Goal: Transaction & Acquisition: Purchase product/service

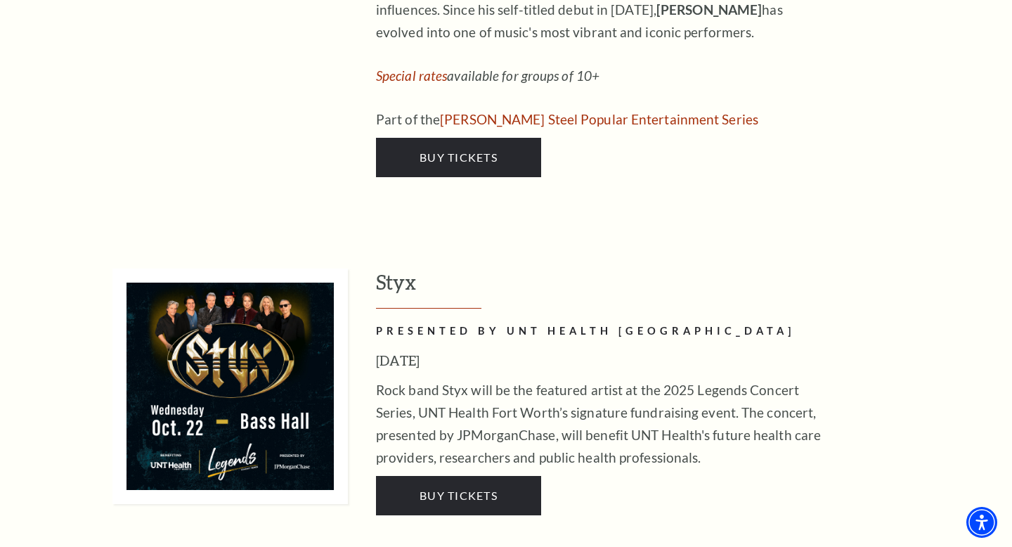
scroll to position [2616, 0]
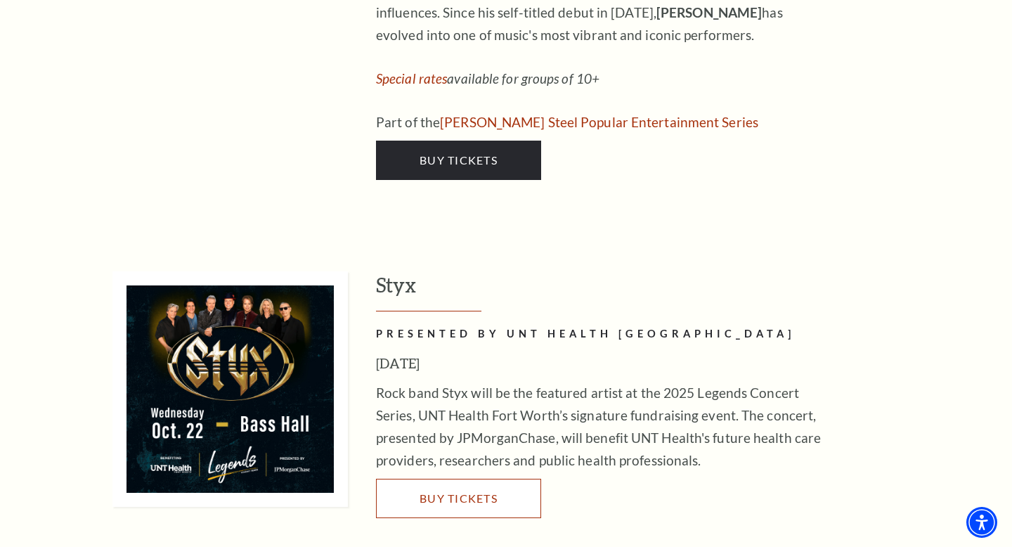
click at [420, 491] on span "Buy Tickets" at bounding box center [459, 497] width 78 height 13
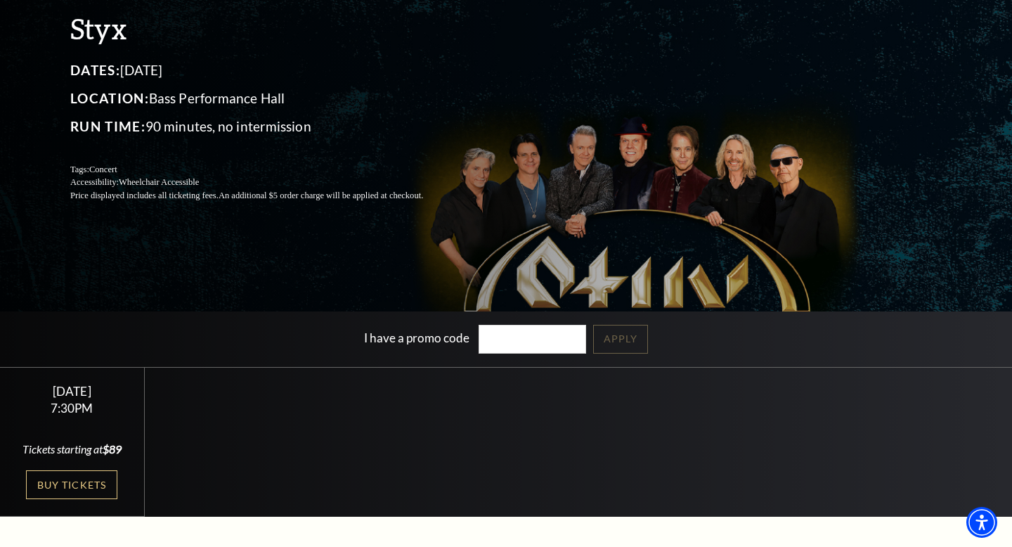
scroll to position [160, 0]
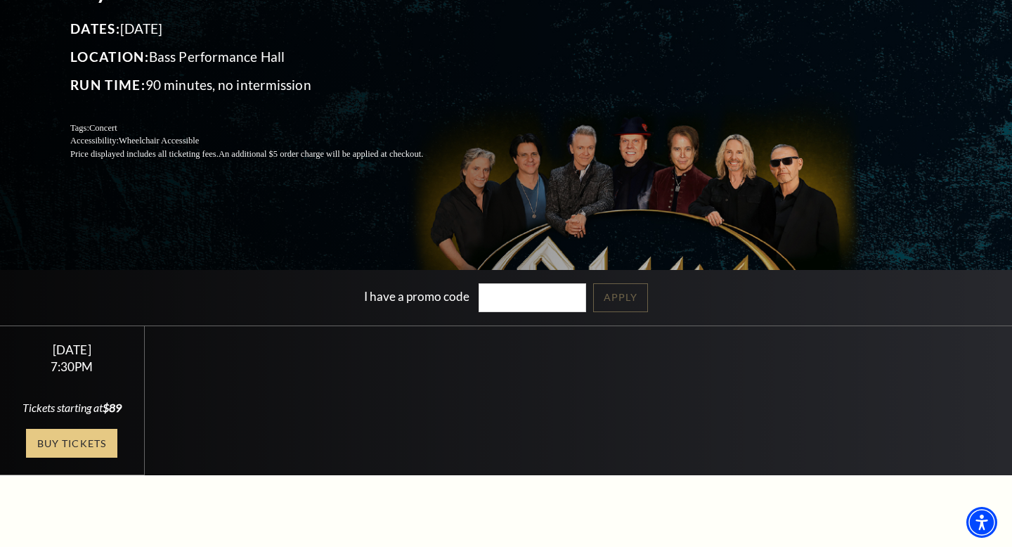
click at [90, 458] on link "Buy Tickets" at bounding box center [71, 443] width 91 height 29
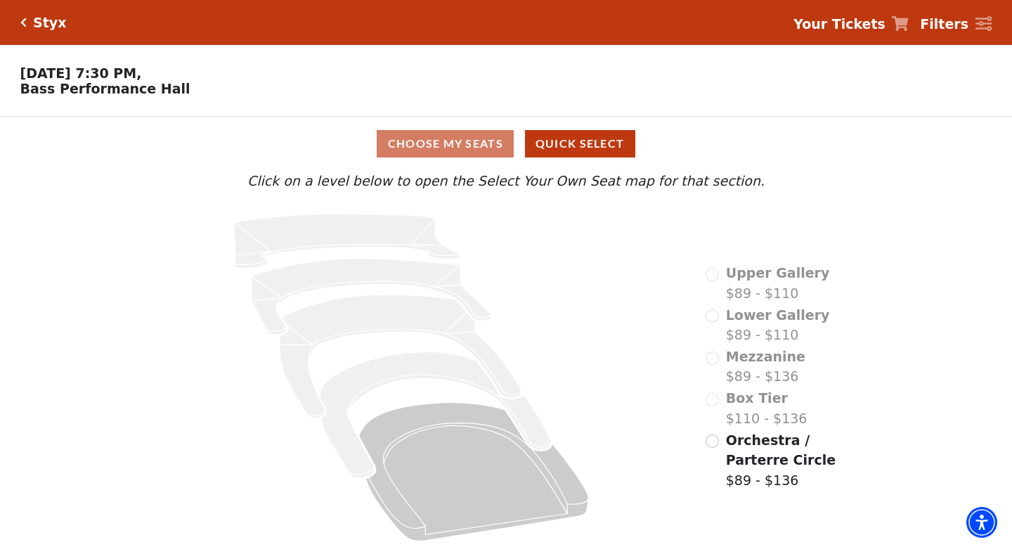
scroll to position [4, 0]
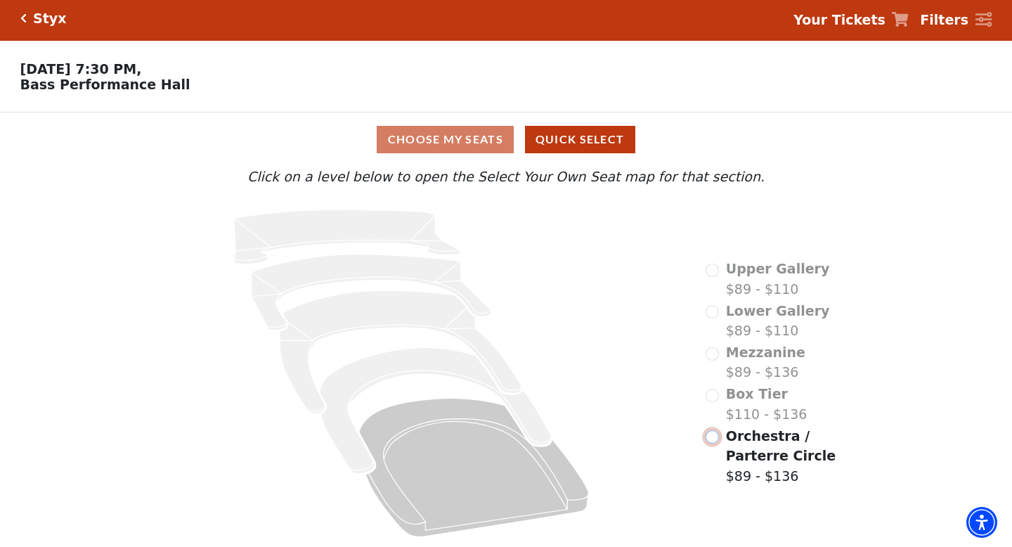
click at [716, 438] on input "Orchestra / Parterre Circle$89 - $136\a" at bounding box center [712, 436] width 13 height 13
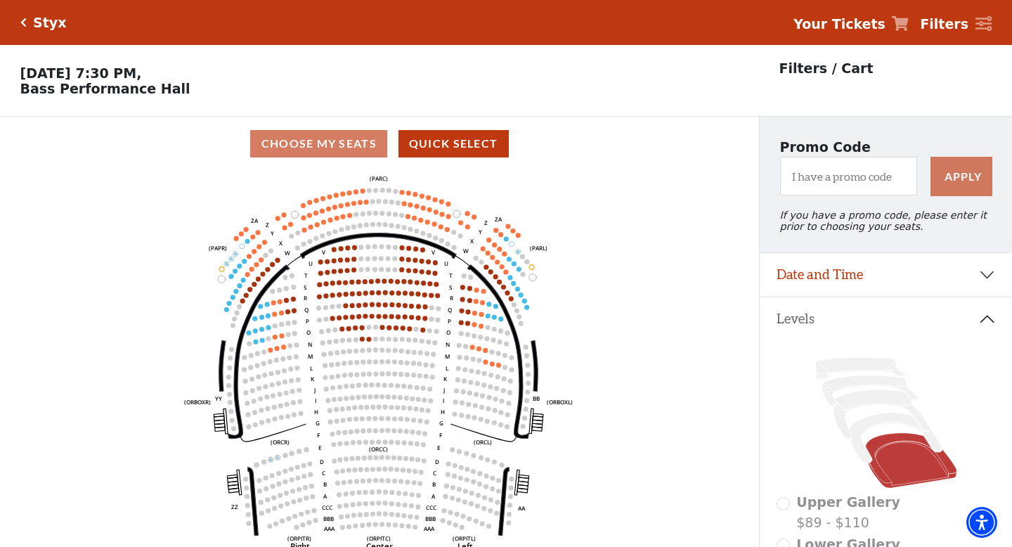
scroll to position [65, 0]
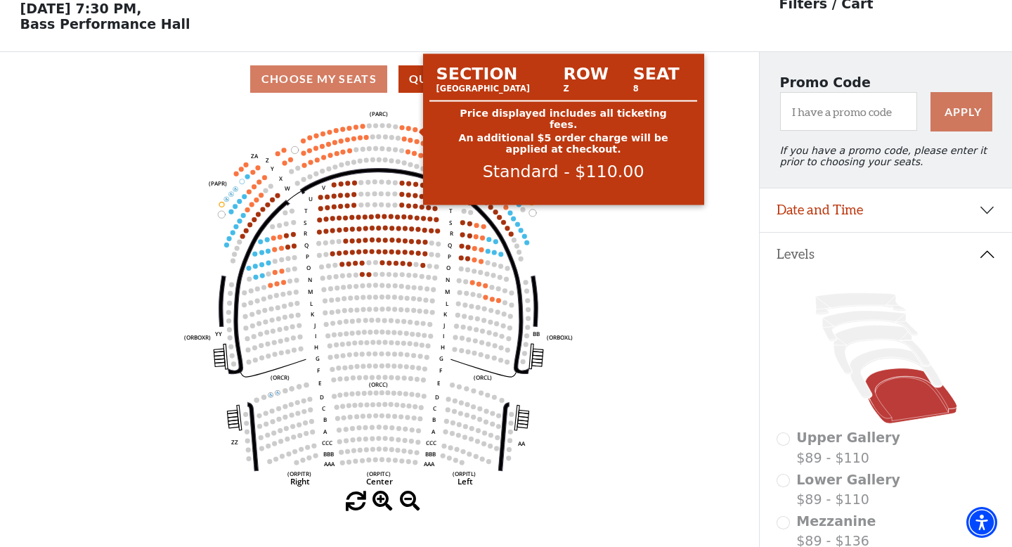
click at [415, 128] on circle at bounding box center [415, 129] width 5 height 5
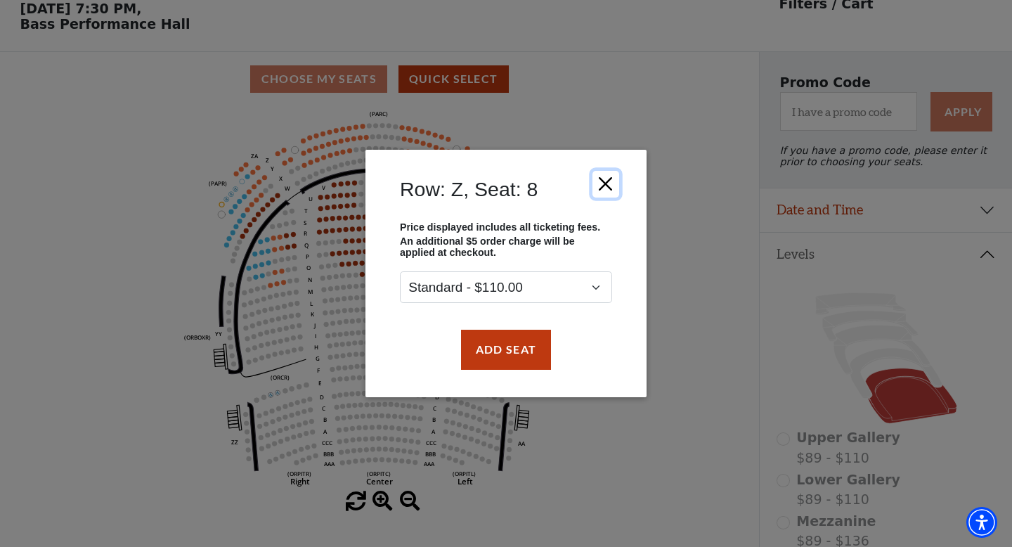
click at [612, 179] on button "Close" at bounding box center [606, 184] width 27 height 27
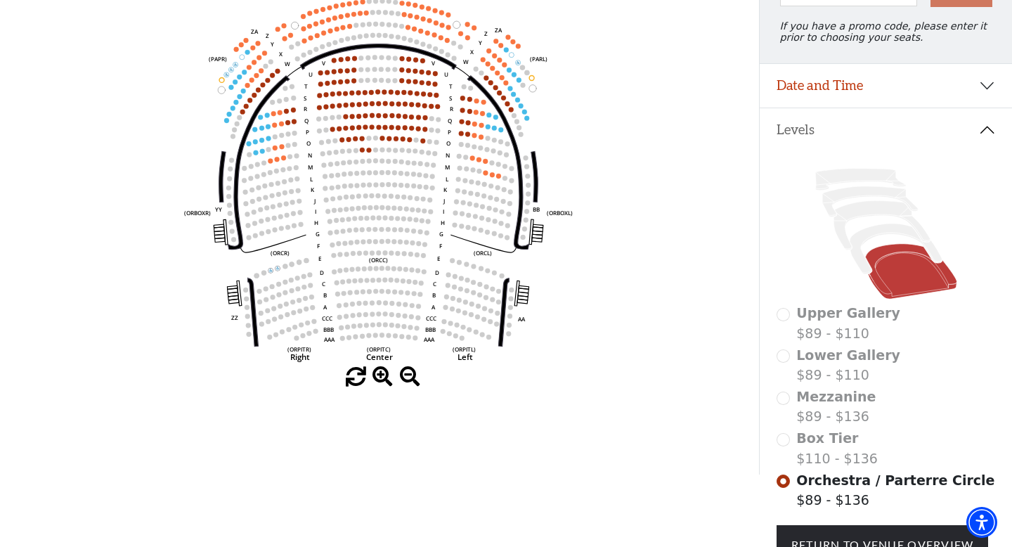
scroll to position [0, 0]
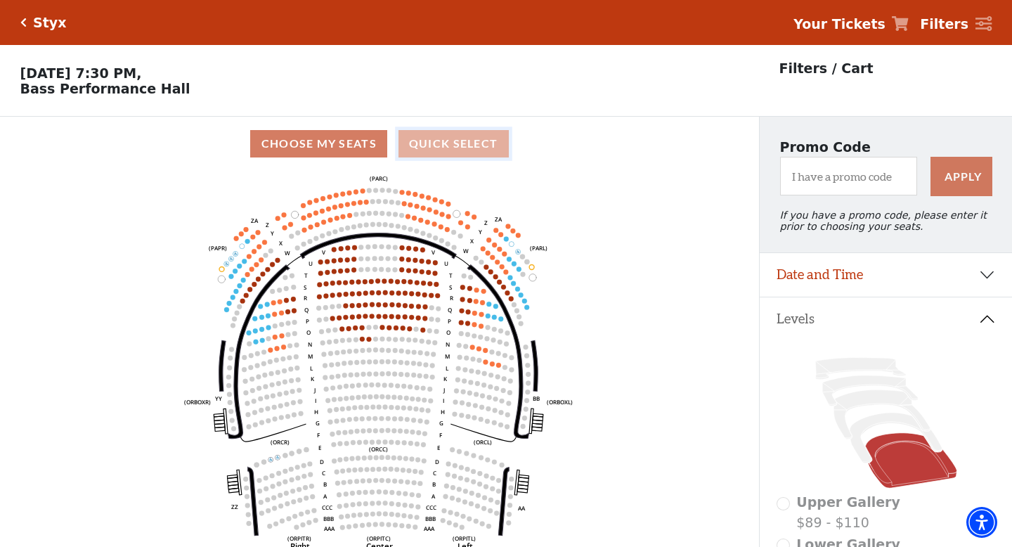
click at [461, 139] on button "Quick Select" at bounding box center [454, 143] width 110 height 27
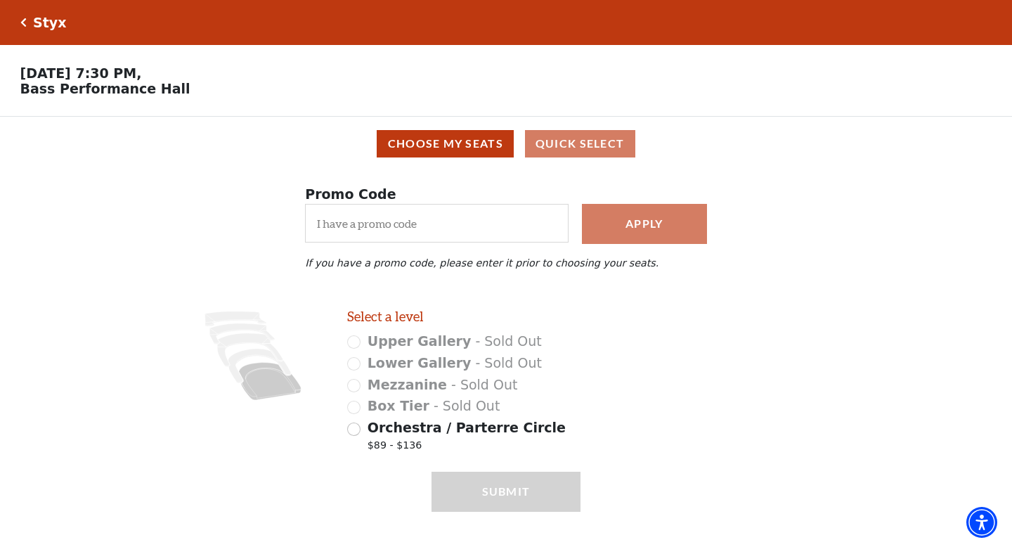
click at [27, 22] on div "Styx" at bounding box center [47, 23] width 40 height 16
click at [20, 26] on icon "Click here to go back to filters" at bounding box center [23, 23] width 6 height 10
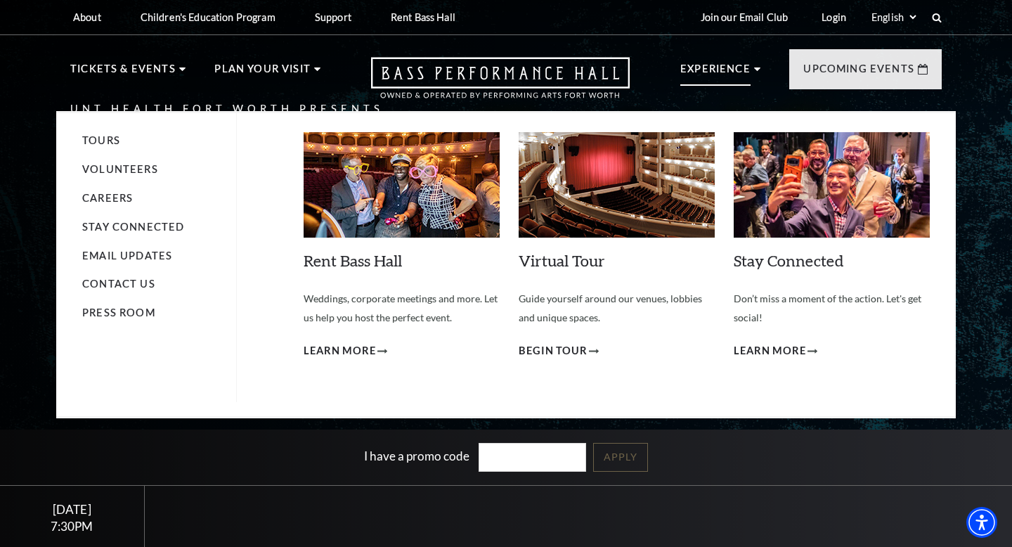
click at [731, 67] on p "Experience" at bounding box center [716, 72] width 70 height 25
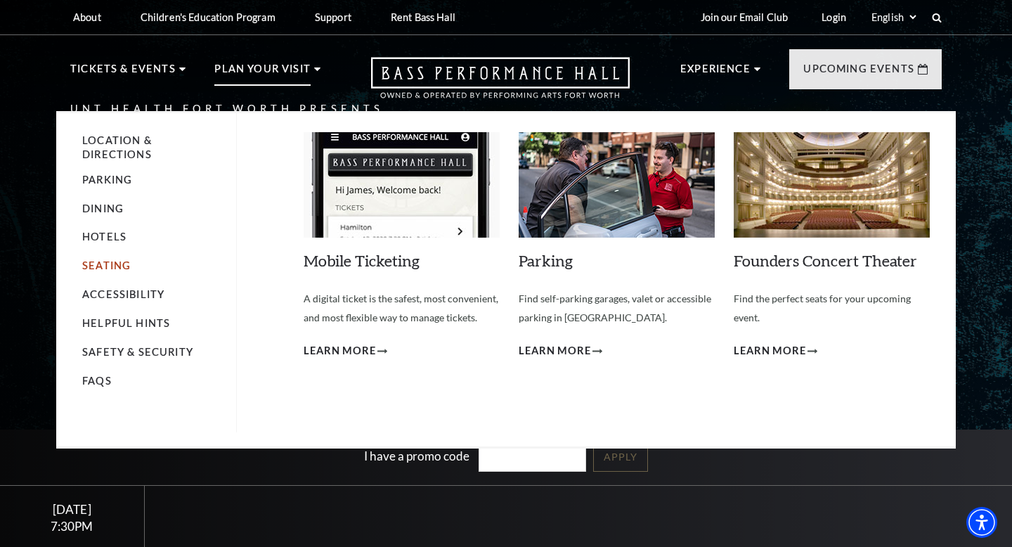
click at [103, 264] on link "Seating" at bounding box center [106, 265] width 49 height 12
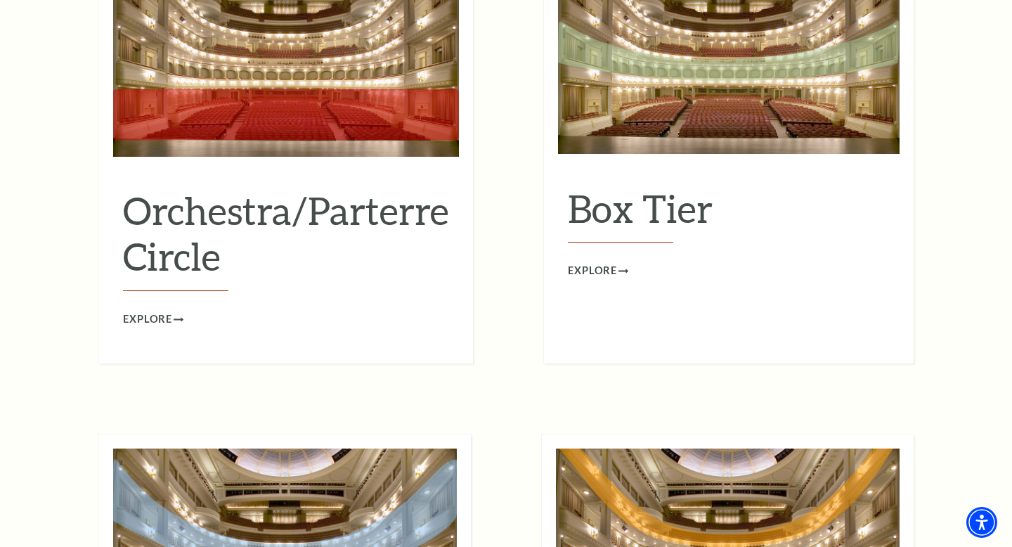
scroll to position [1365, 0]
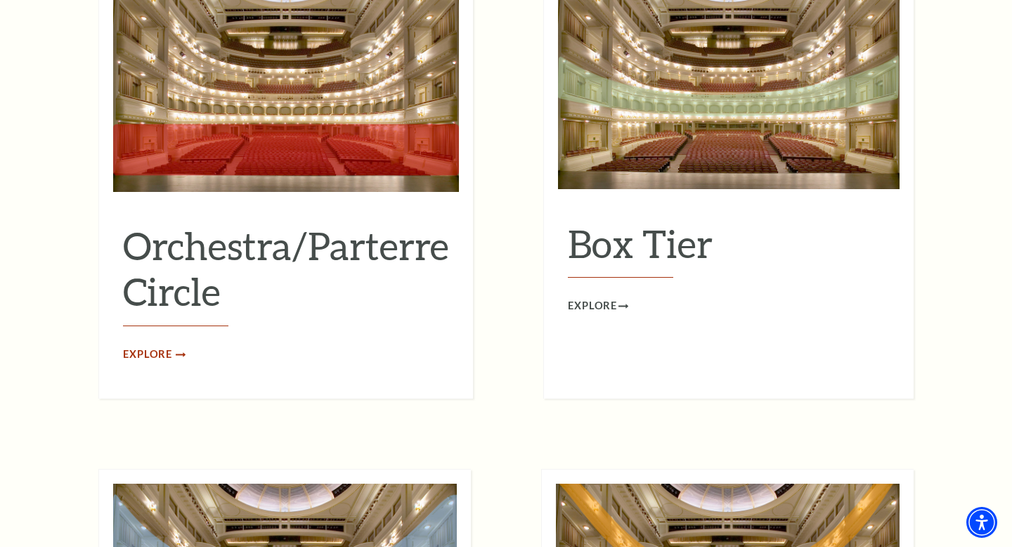
click at [157, 346] on span "Explore" at bounding box center [147, 355] width 49 height 18
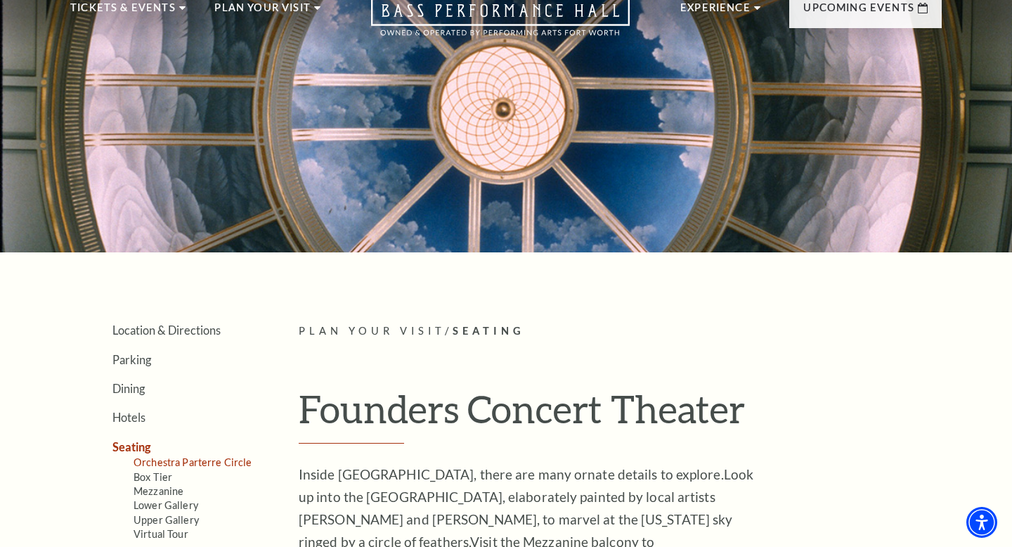
scroll to position [0, 0]
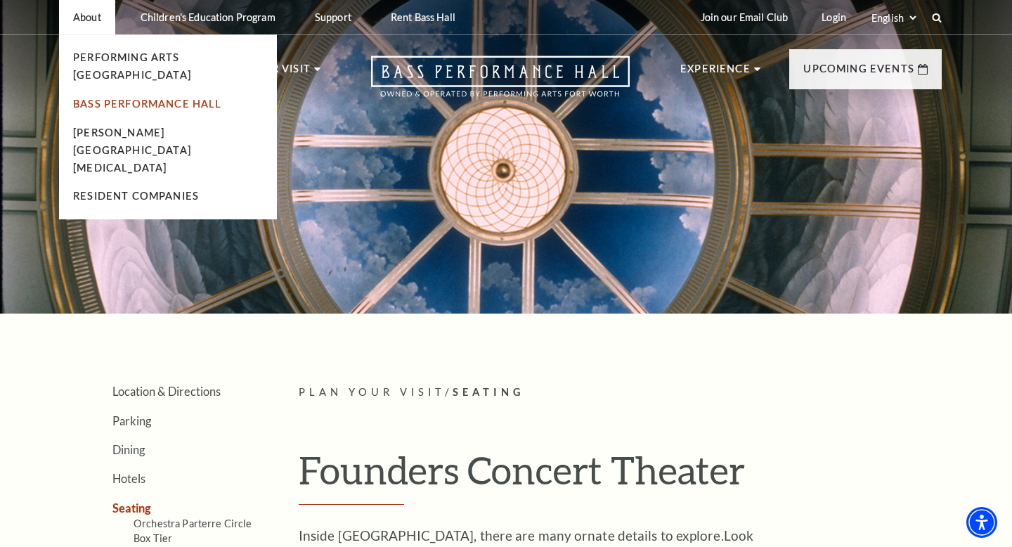
click at [105, 98] on link "Bass Performance Hall" at bounding box center [147, 104] width 149 height 12
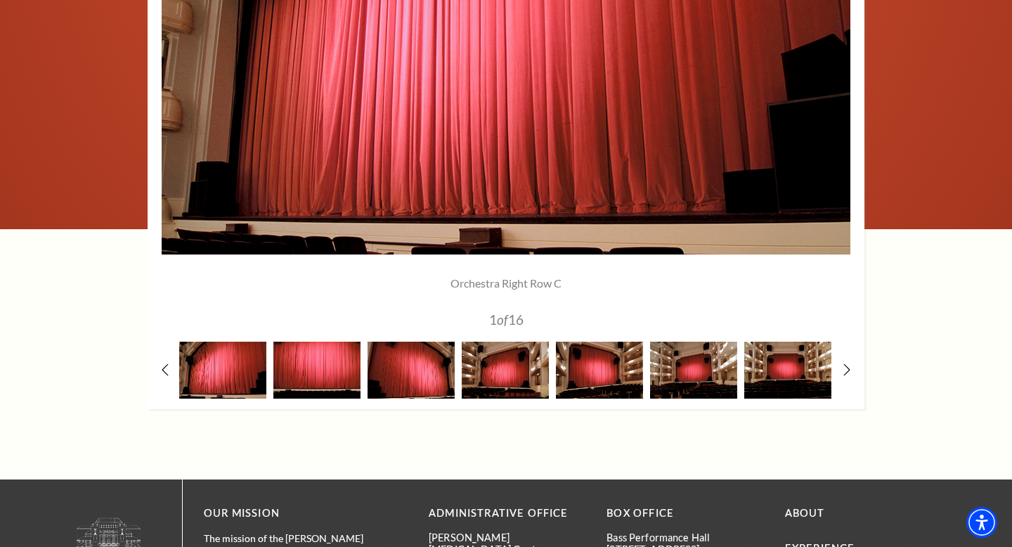
scroll to position [1213, 0]
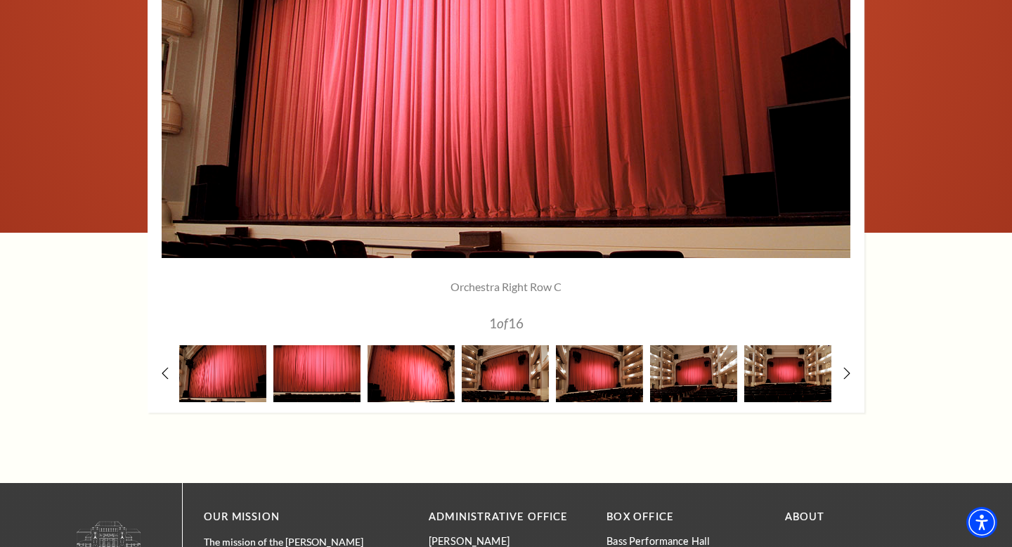
click at [423, 391] on img at bounding box center [411, 373] width 87 height 57
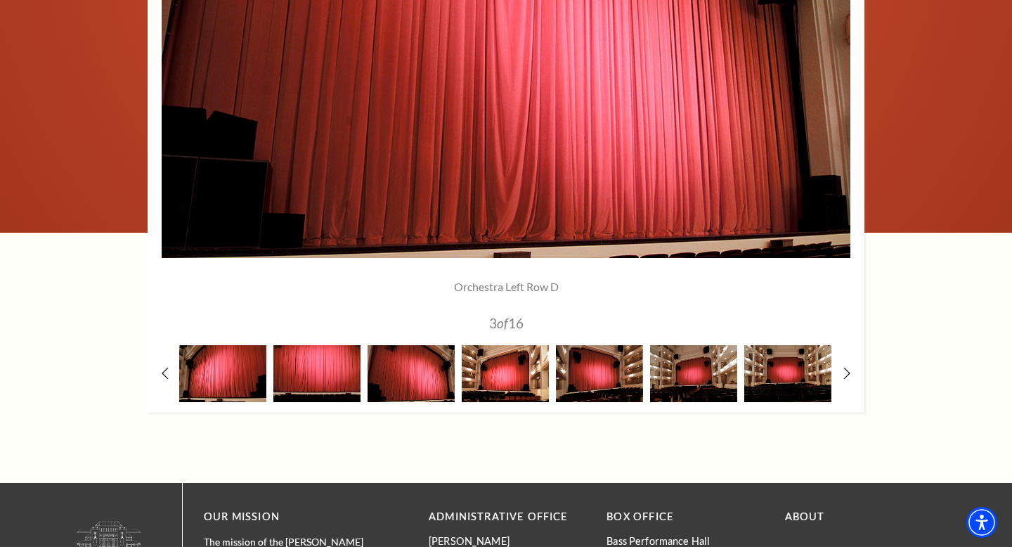
click at [505, 385] on img at bounding box center [505, 373] width 87 height 57
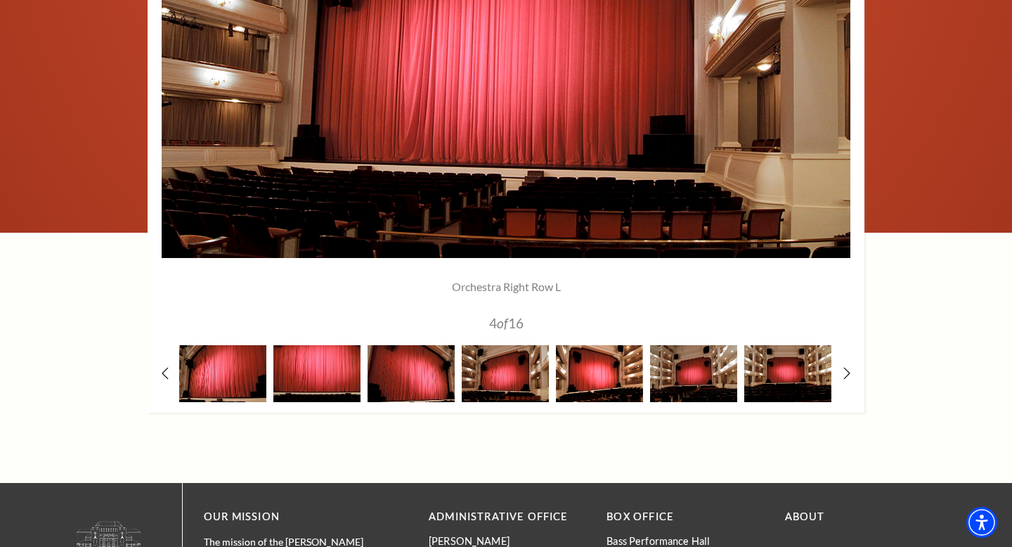
click at [600, 378] on img at bounding box center [599, 373] width 87 height 57
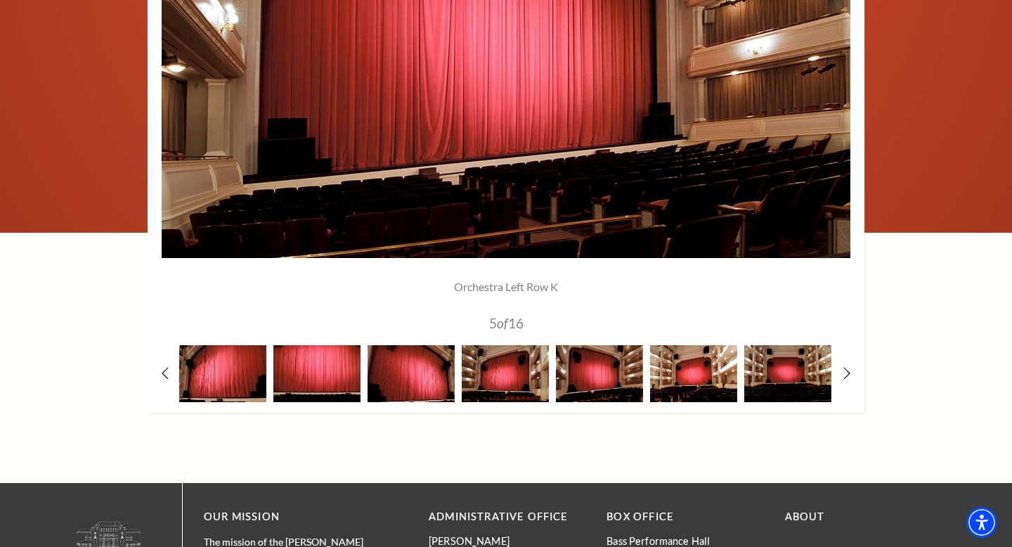
click at [697, 371] on img at bounding box center [693, 373] width 87 height 57
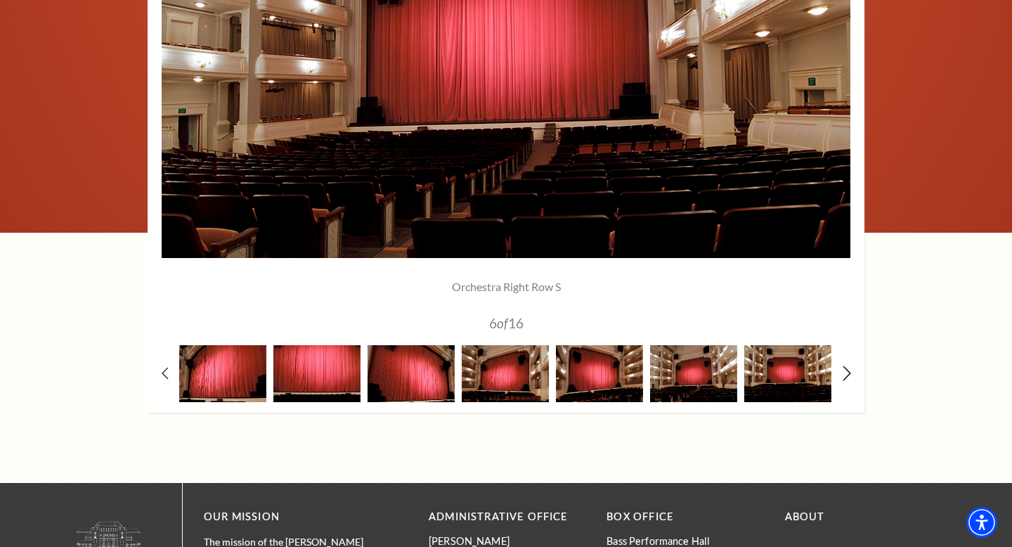
click at [845, 372] on icon at bounding box center [847, 373] width 9 height 15
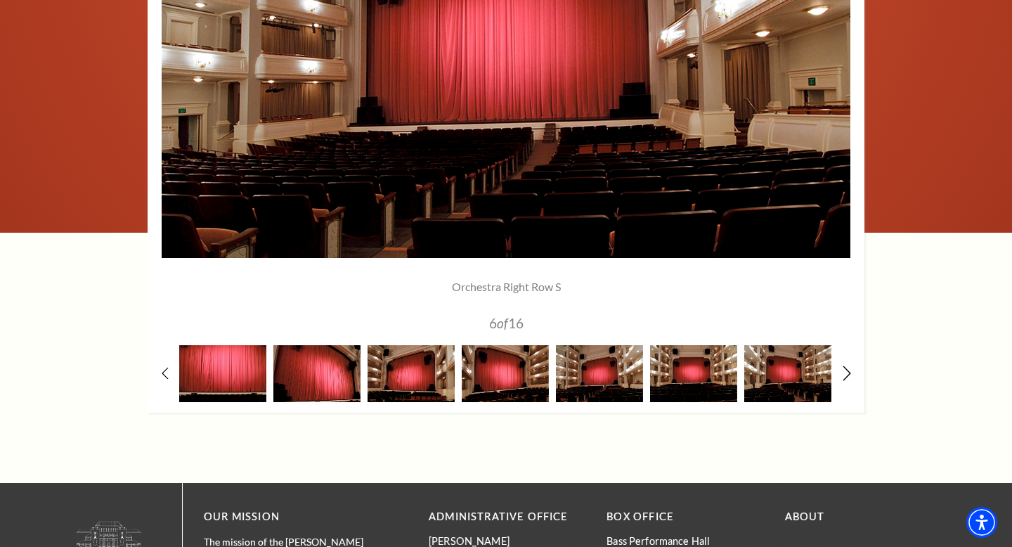
click at [845, 372] on icon at bounding box center [847, 373] width 9 height 15
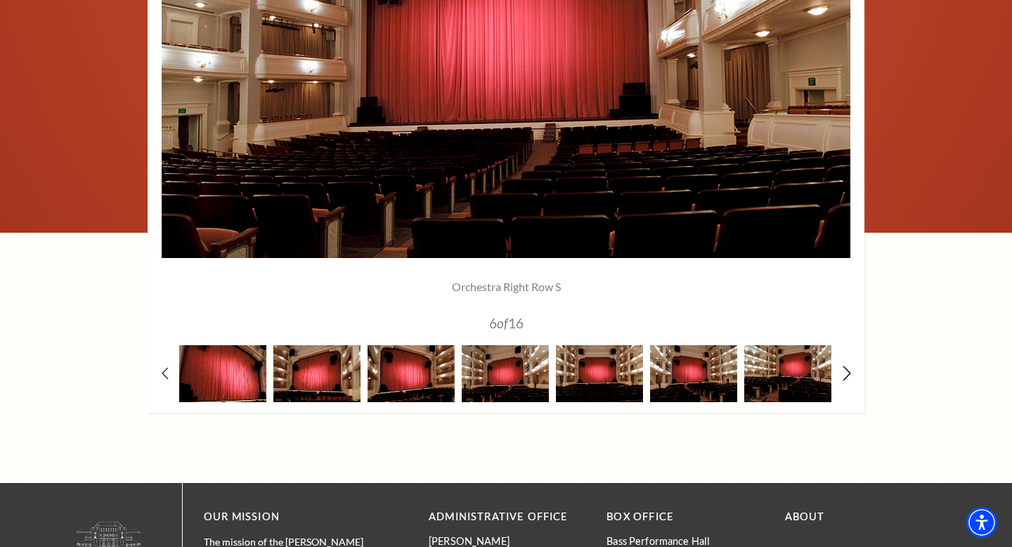
click at [845, 372] on icon at bounding box center [847, 373] width 9 height 15
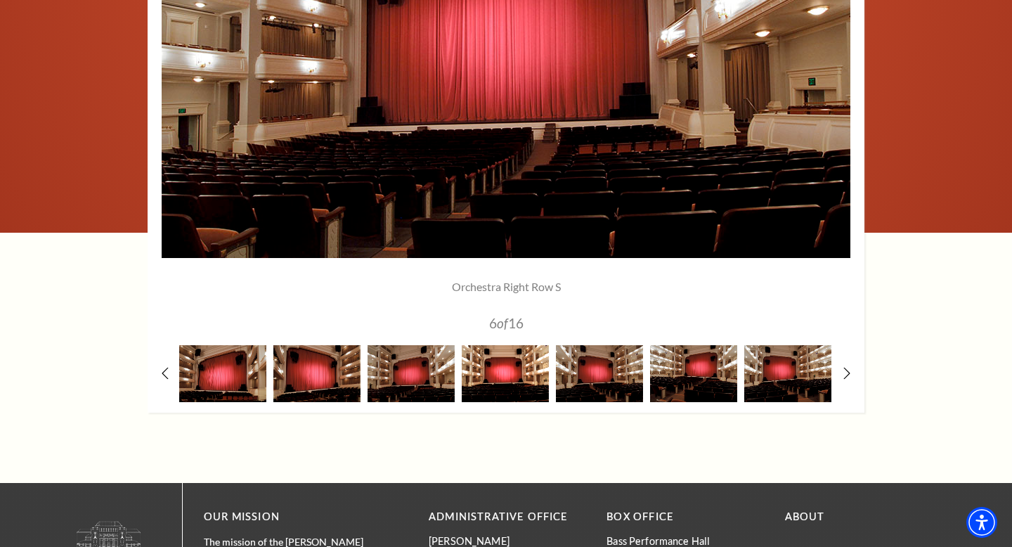
click at [498, 380] on img at bounding box center [505, 373] width 87 height 57
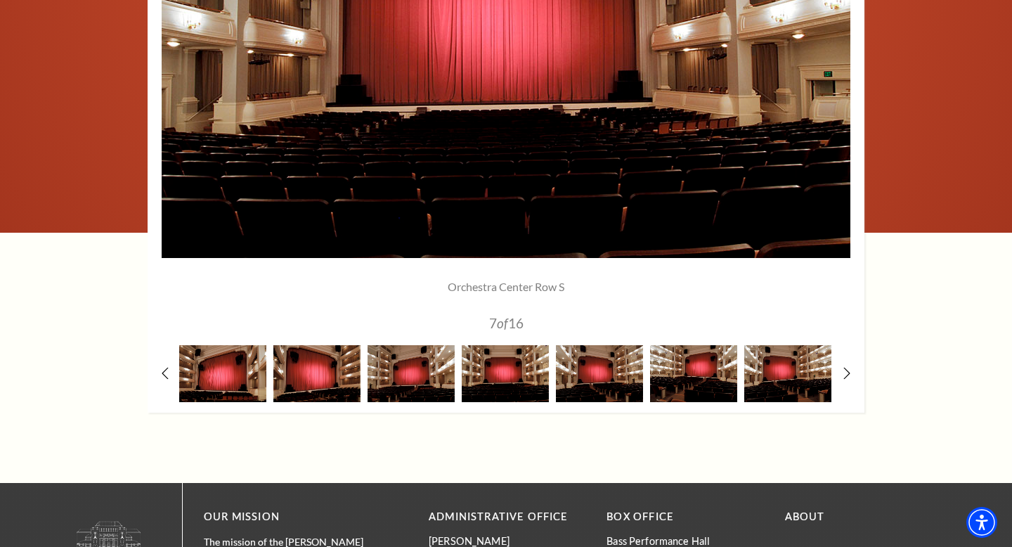
click at [553, 392] on div at bounding box center [600, 373] width 94 height 57
click at [597, 392] on img at bounding box center [599, 373] width 87 height 57
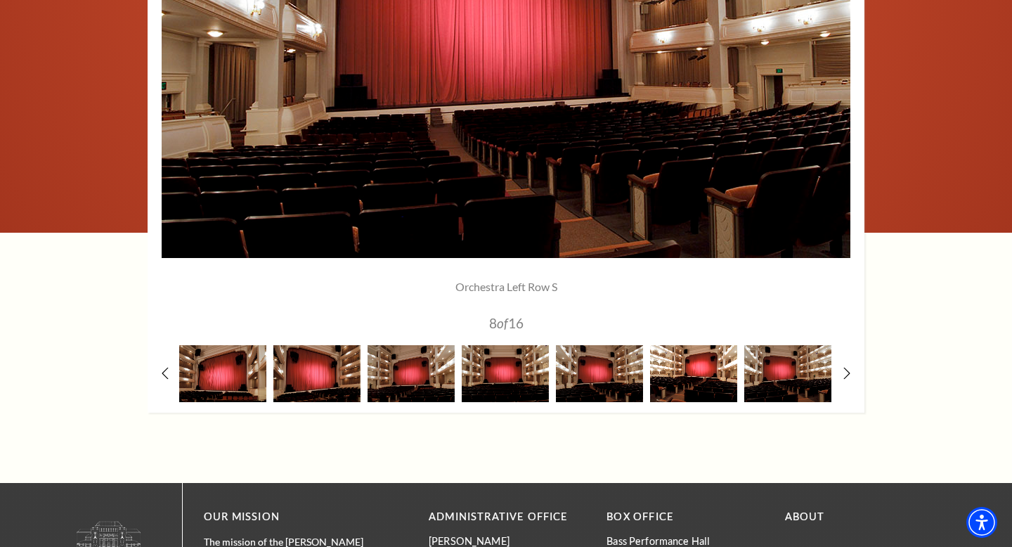
click at [685, 383] on img at bounding box center [693, 373] width 87 height 57
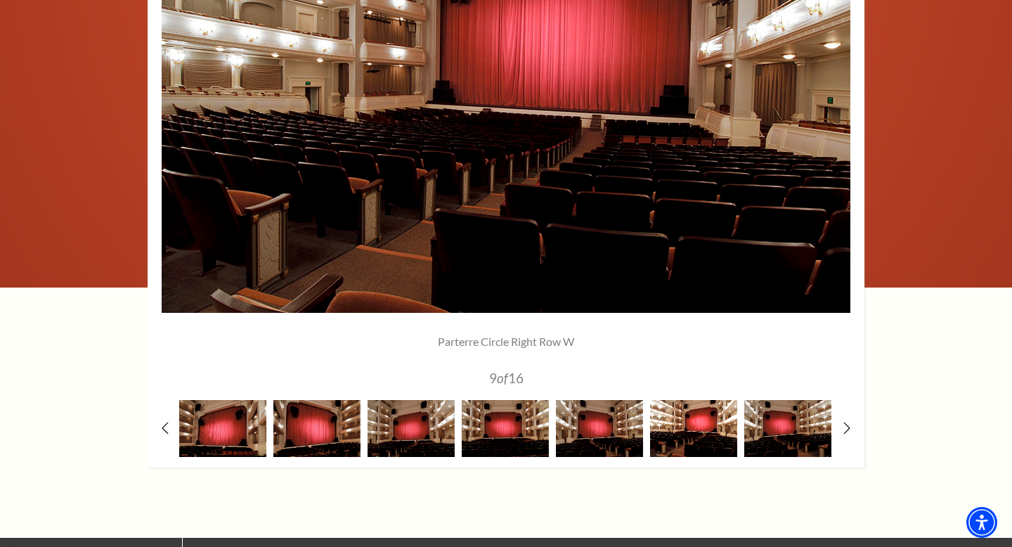
scroll to position [1146, 0]
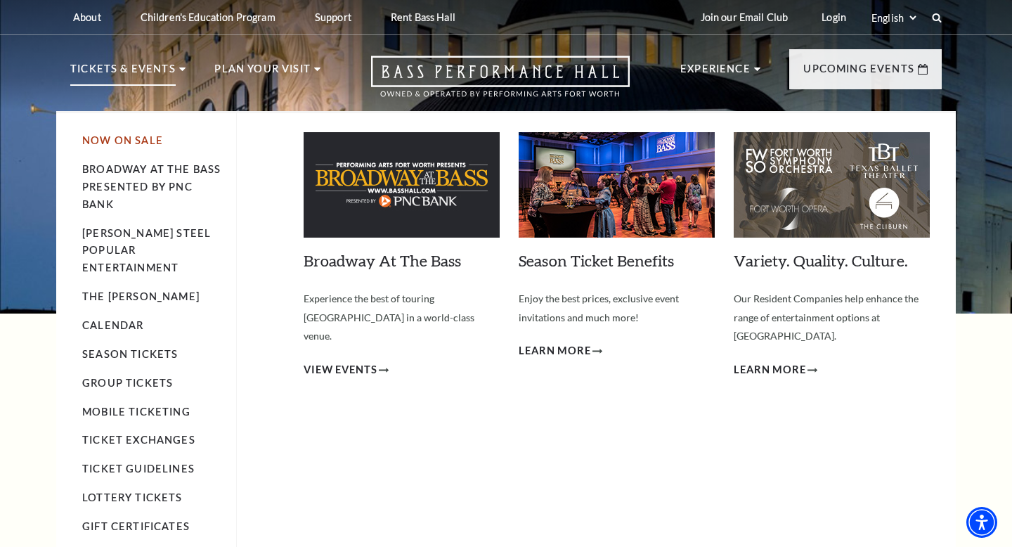
click at [139, 139] on link "Now On Sale" at bounding box center [122, 140] width 81 height 12
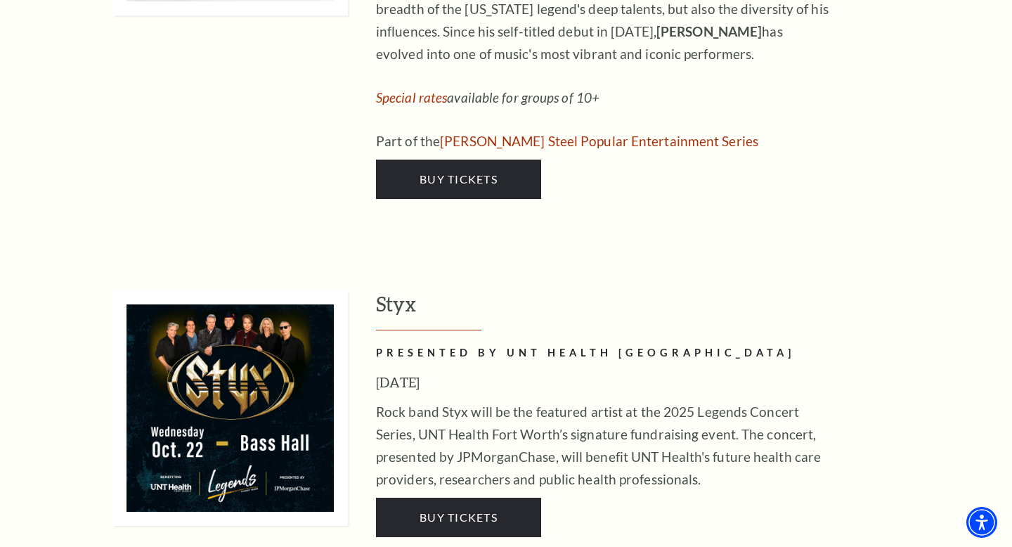
scroll to position [2598, 0]
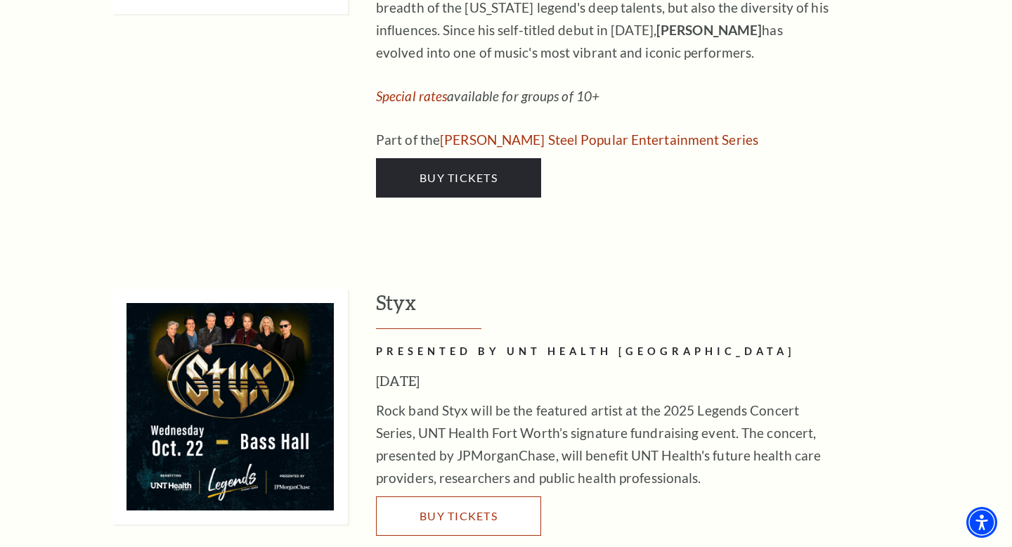
click at [417, 496] on link "Buy Tickets" at bounding box center [458, 515] width 165 height 39
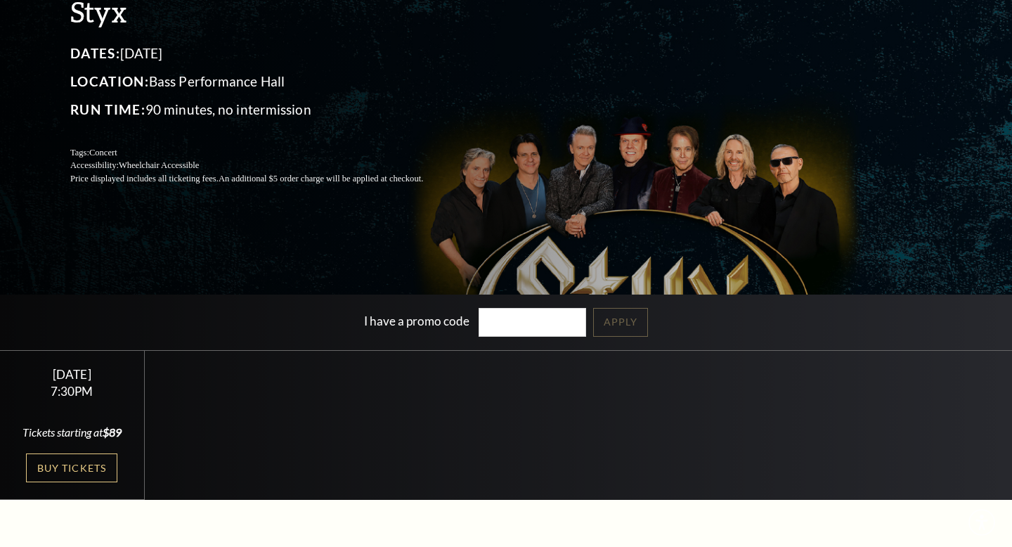
scroll to position [136, 0]
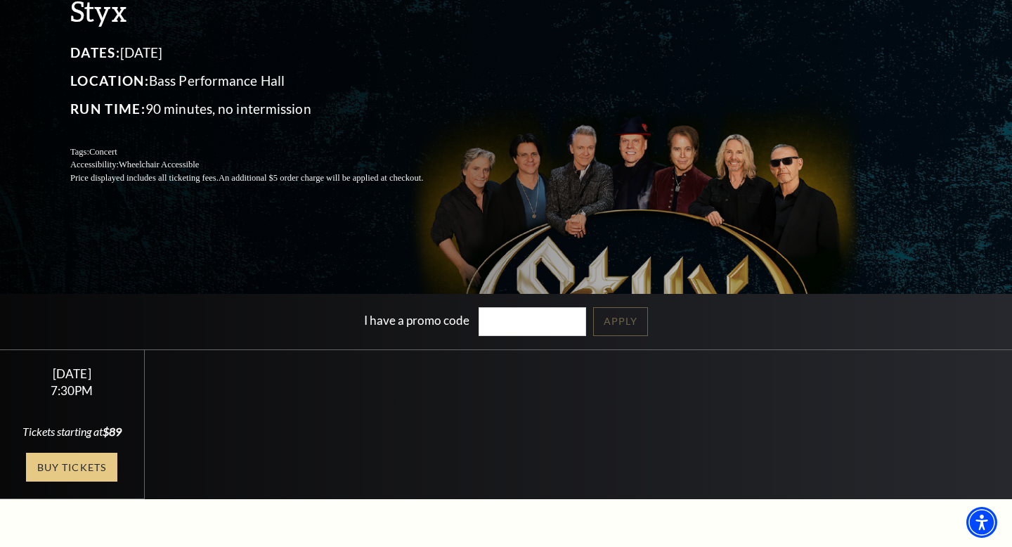
click at [91, 478] on link "Buy Tickets" at bounding box center [71, 467] width 91 height 29
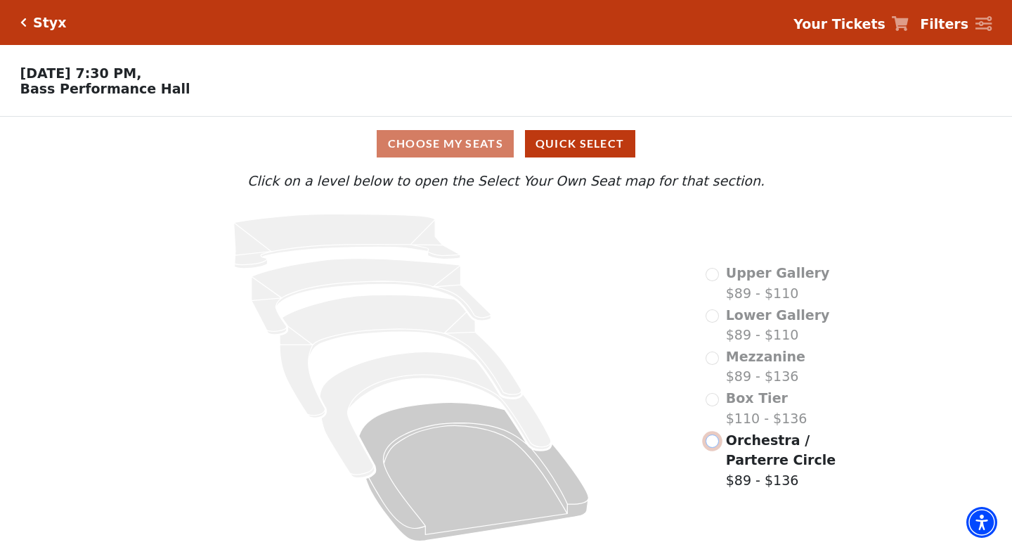
click at [717, 442] on input "Orchestra / Parterre Circle$89 - $136\a" at bounding box center [712, 440] width 13 height 13
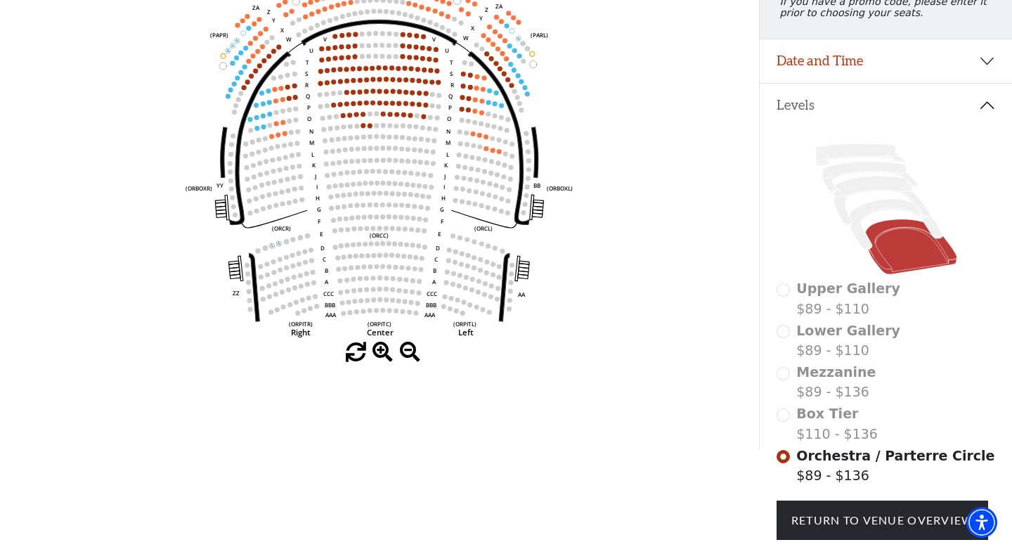
scroll to position [224, 0]
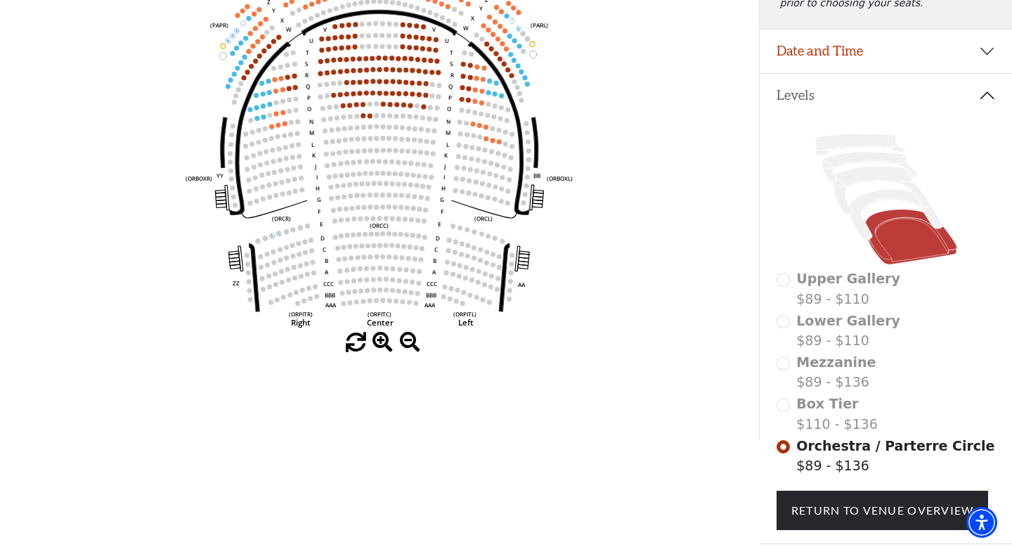
click at [835, 275] on span "Upper Gallery" at bounding box center [849, 278] width 104 height 15
click at [786, 281] on div "Upper Gallery $89 - $110" at bounding box center [886, 289] width 219 height 40
click at [785, 321] on div "Lower Gallery $89 - $110" at bounding box center [886, 331] width 219 height 40
click at [775, 370] on div "Upper Gallery $89 - $110 Lower Gallery $89 - $110 Mezzanine $89 - $136 Box Tier…" at bounding box center [886, 330] width 252 height 427
click at [780, 406] on div "Box Tier $110 - $136" at bounding box center [886, 414] width 219 height 40
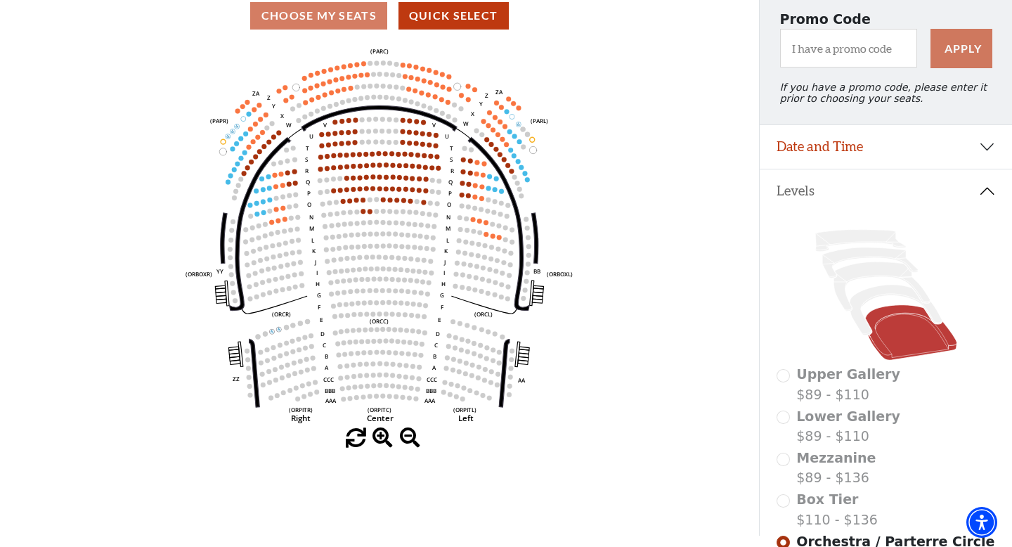
scroll to position [129, 0]
click at [898, 341] on icon at bounding box center [910, 331] width 91 height 55
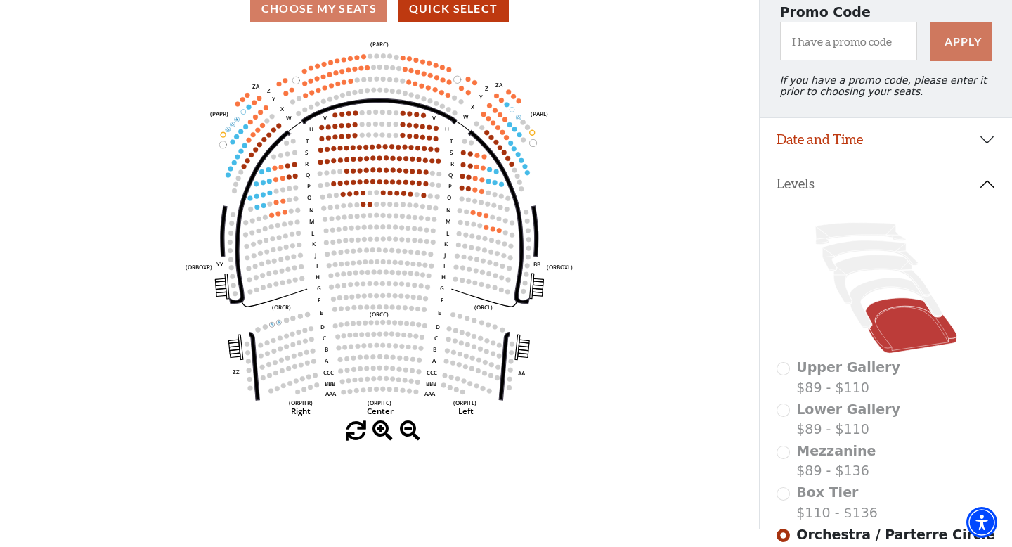
scroll to position [131, 0]
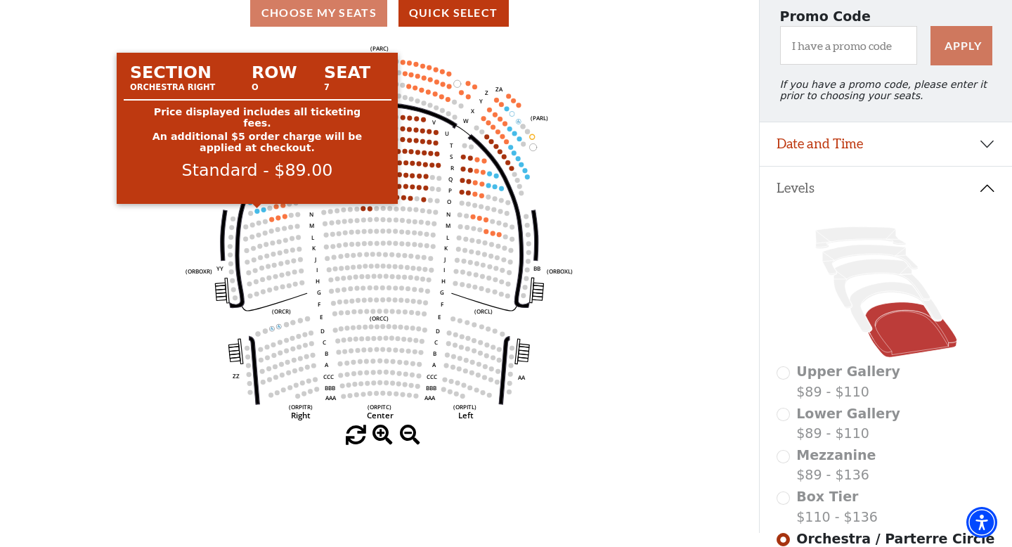
click at [257, 212] on circle at bounding box center [257, 211] width 5 height 5
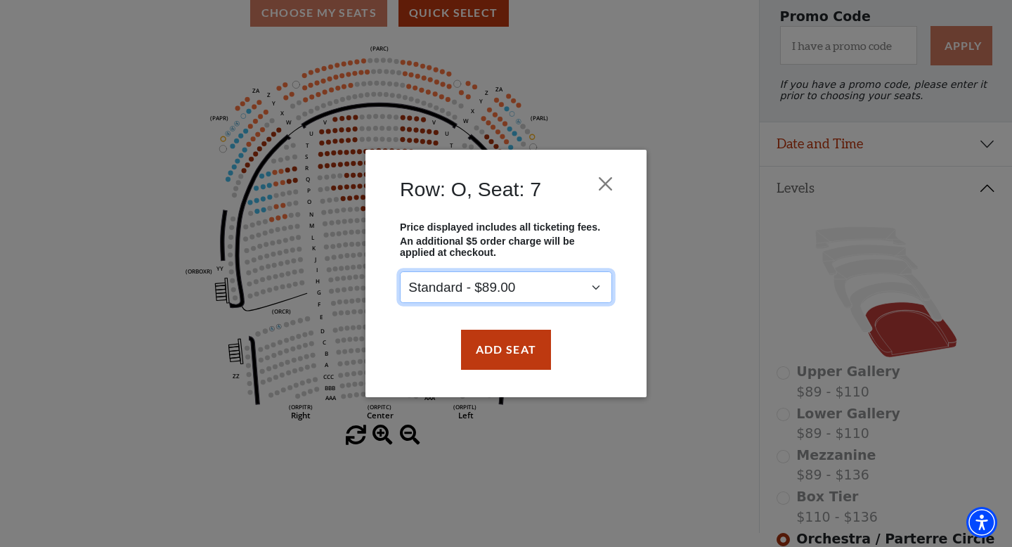
click at [593, 285] on select "Standard - $89.00" at bounding box center [506, 288] width 212 height 32
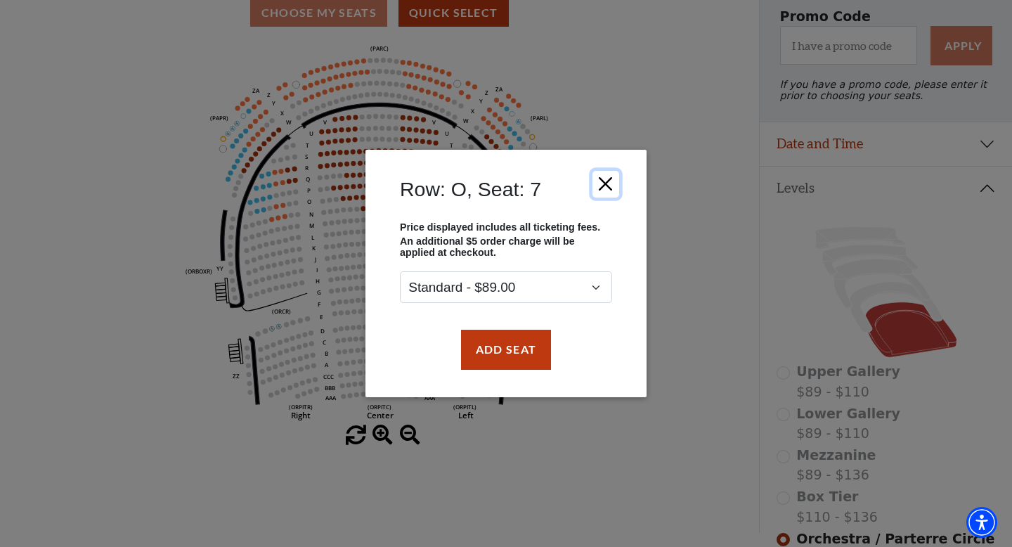
click at [607, 190] on button "Close" at bounding box center [606, 184] width 27 height 27
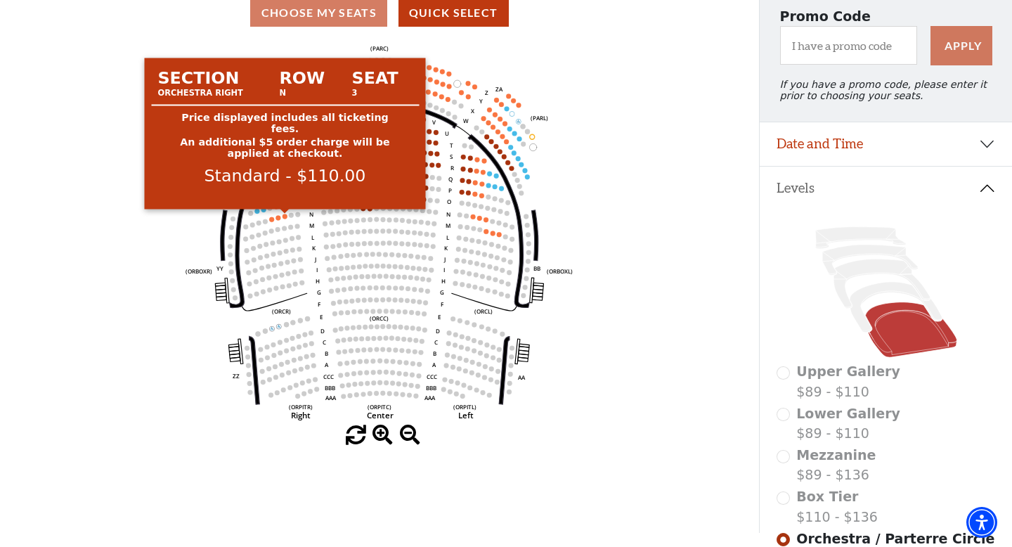
click at [286, 217] on circle at bounding box center [285, 216] width 5 height 5
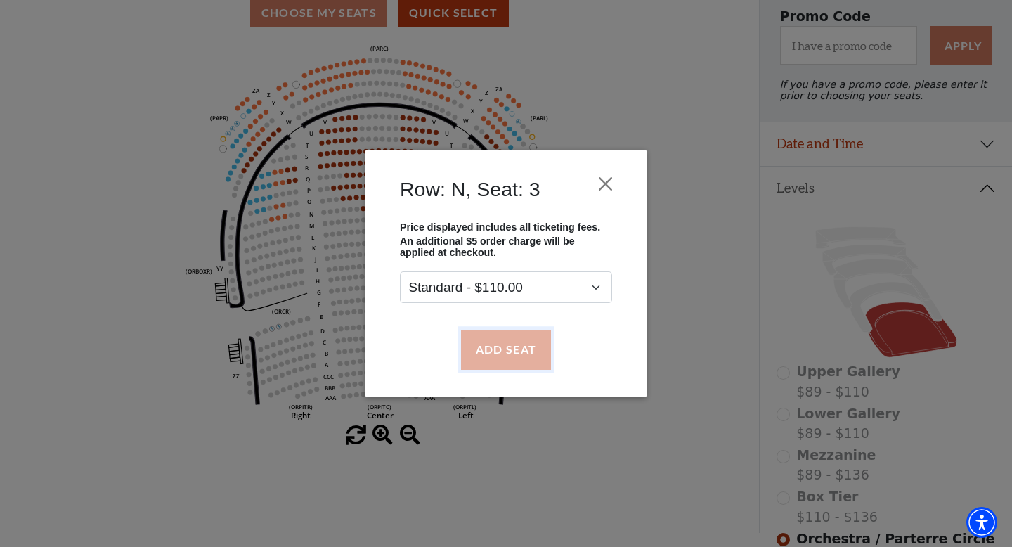
click at [529, 354] on button "Add Seat" at bounding box center [506, 349] width 90 height 39
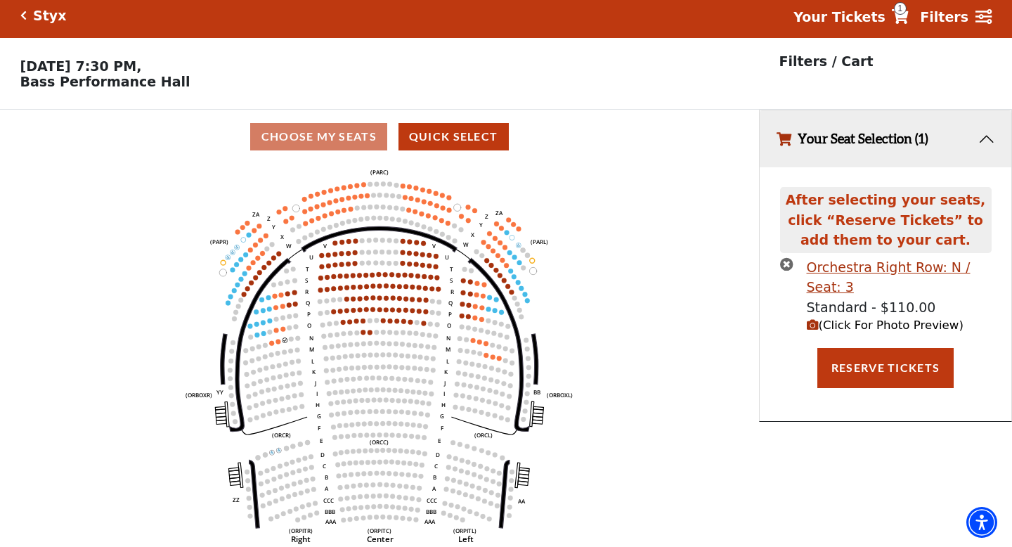
scroll to position [0, 0]
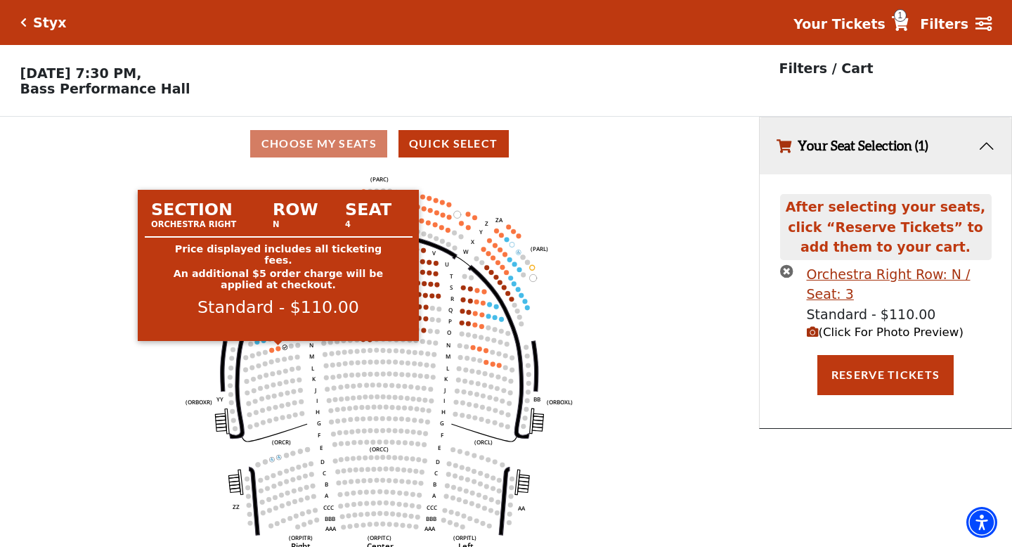
click at [278, 348] on circle at bounding box center [278, 348] width 5 height 5
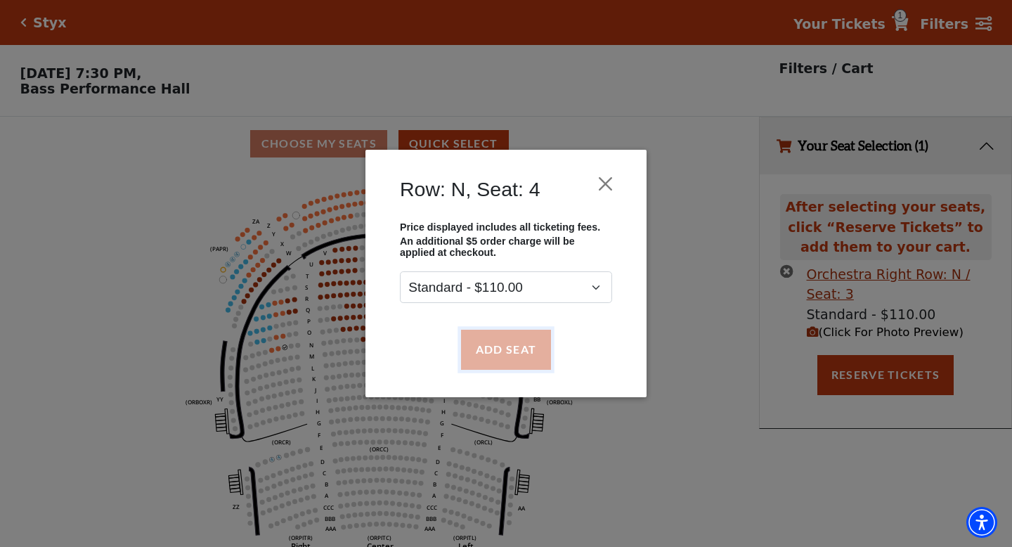
click at [530, 350] on button "Add Seat" at bounding box center [506, 349] width 90 height 39
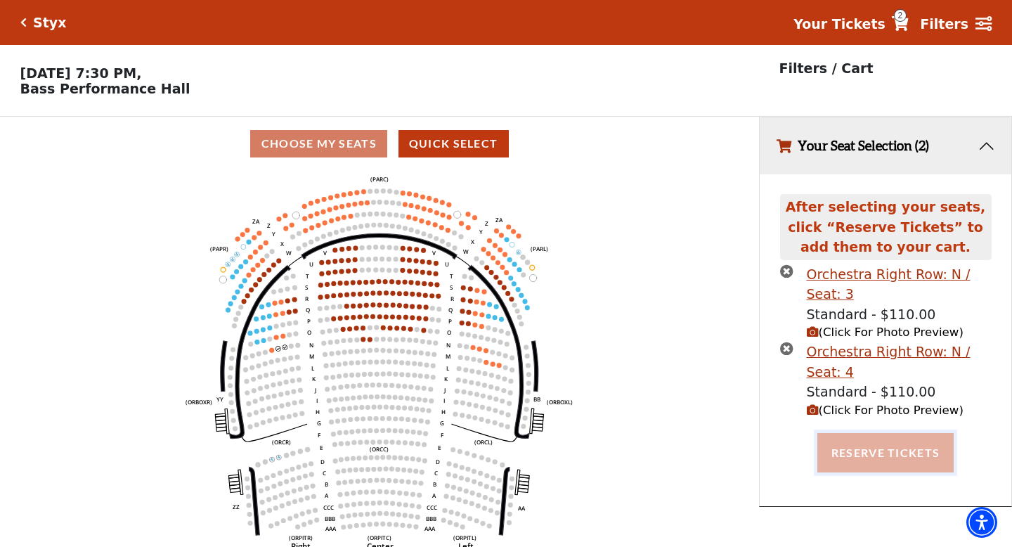
click at [886, 456] on button "Reserve Tickets" at bounding box center [886, 452] width 136 height 39
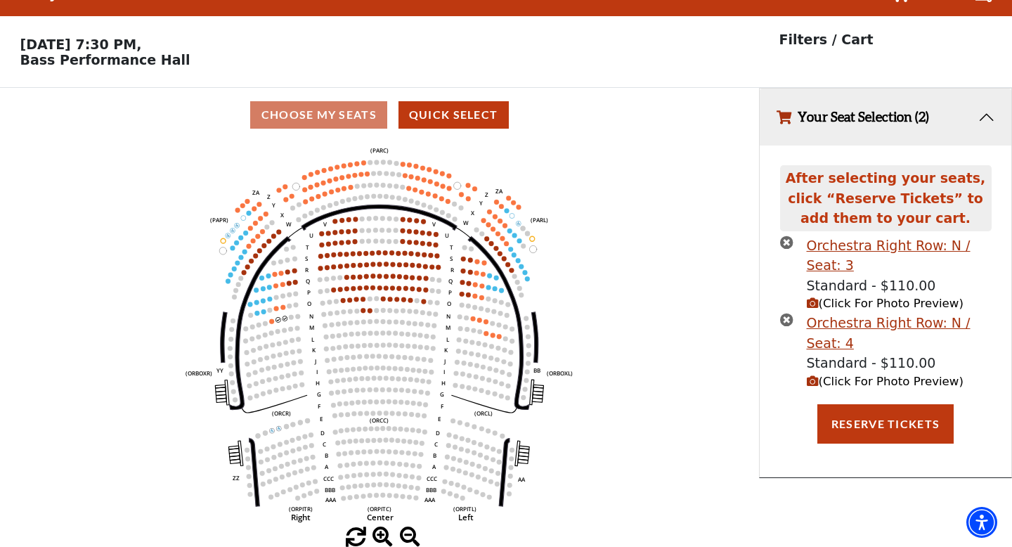
scroll to position [30, 0]
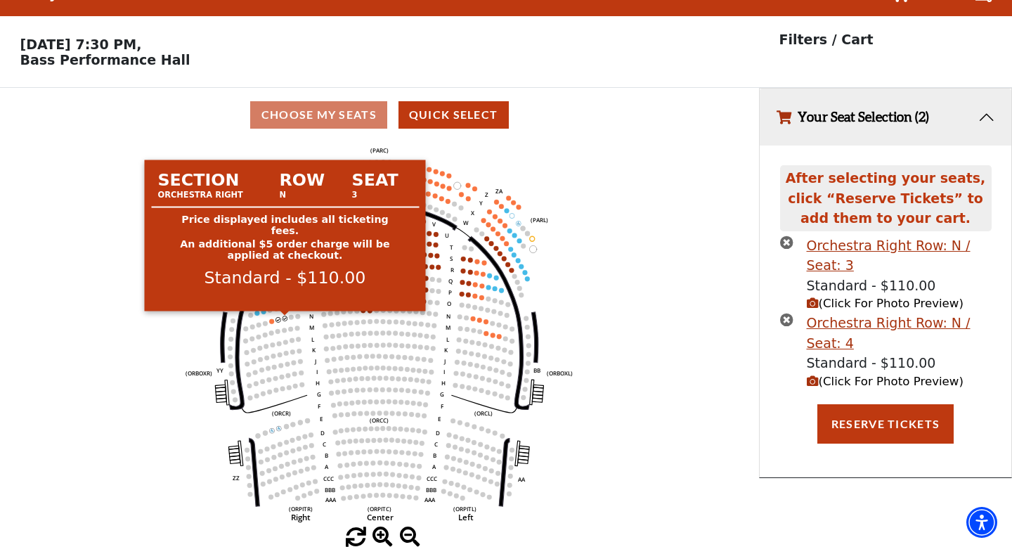
click at [285, 318] on circle at bounding box center [285, 318] width 5 height 5
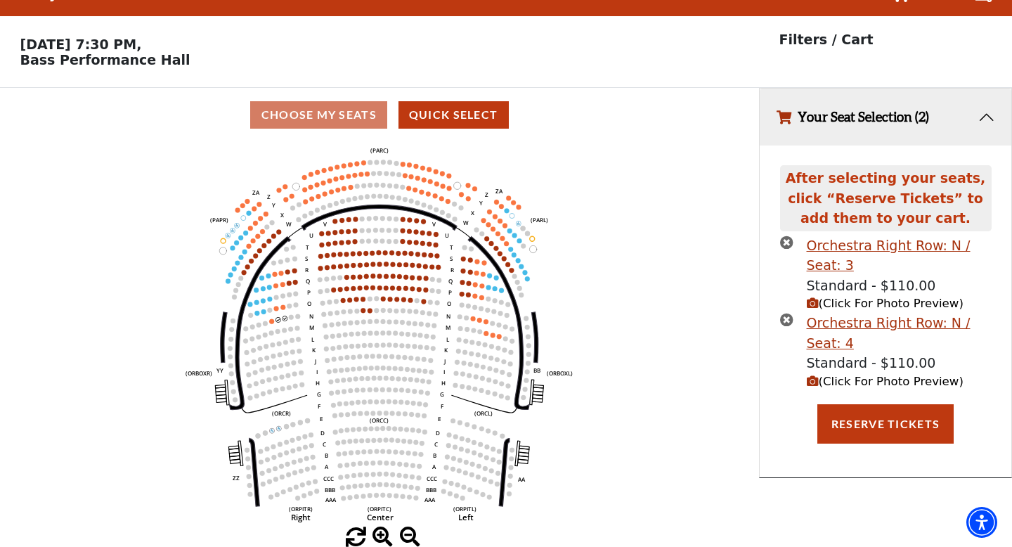
click at [982, 120] on button "Your Seat Selection (2)" at bounding box center [886, 117] width 252 height 57
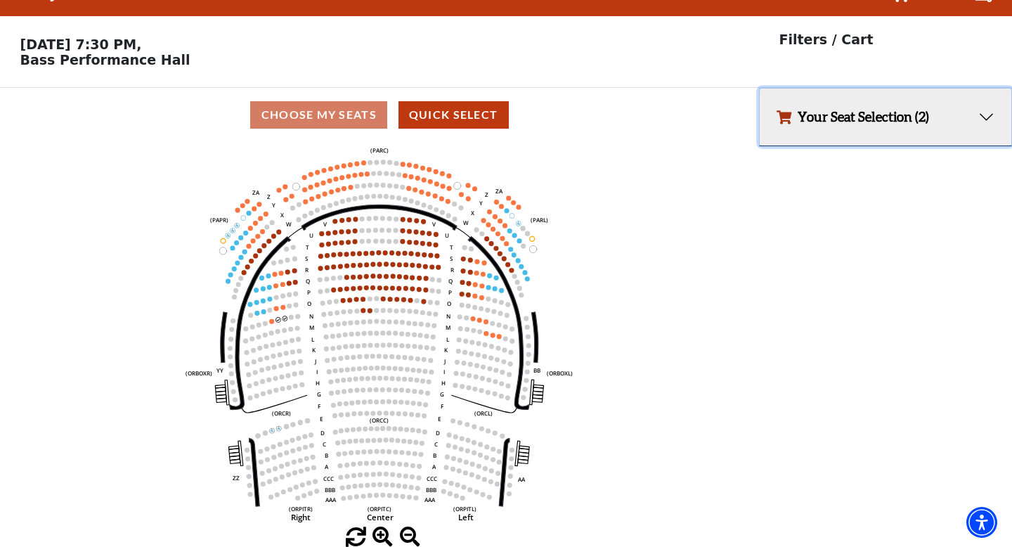
click at [872, 122] on button "Your Seat Selection (2)" at bounding box center [886, 117] width 252 height 57
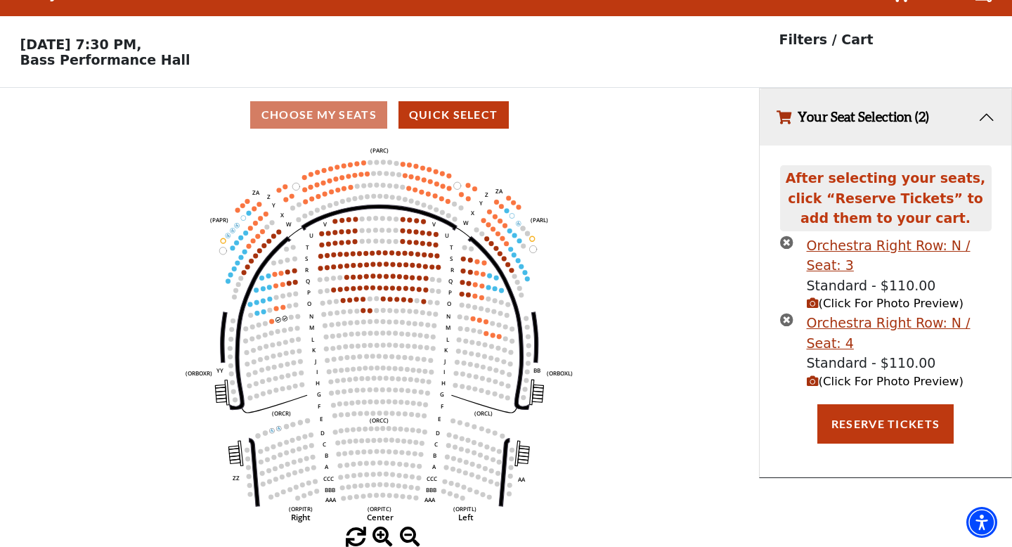
click at [790, 238] on icon "times-circle" at bounding box center [786, 242] width 13 height 13
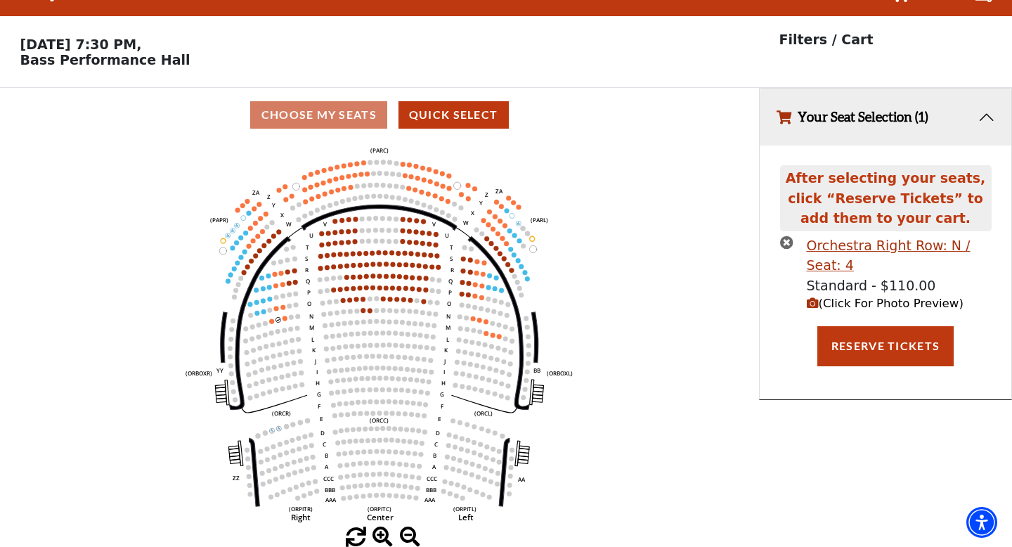
click at [787, 243] on icon "times-circle" at bounding box center [786, 242] width 13 height 13
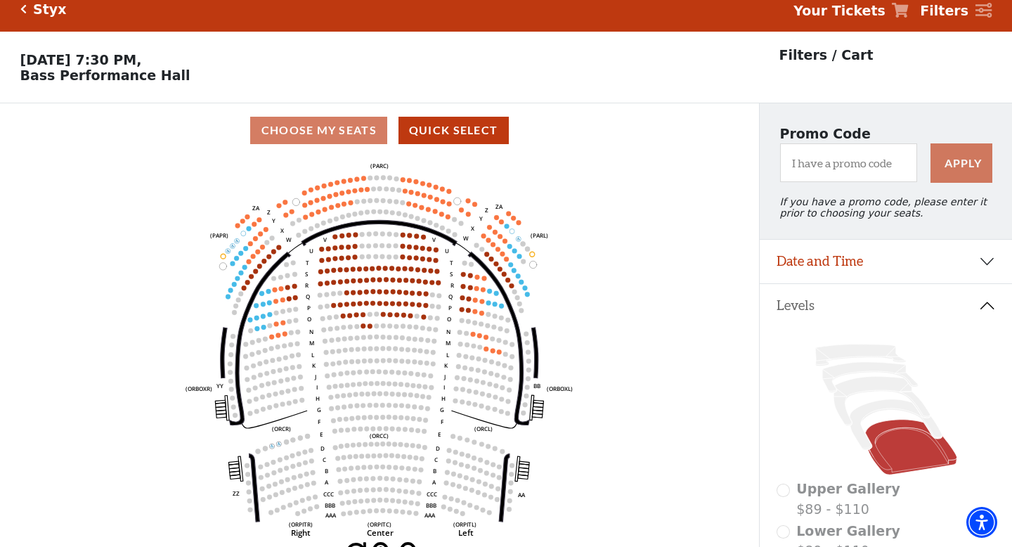
scroll to position [0, 0]
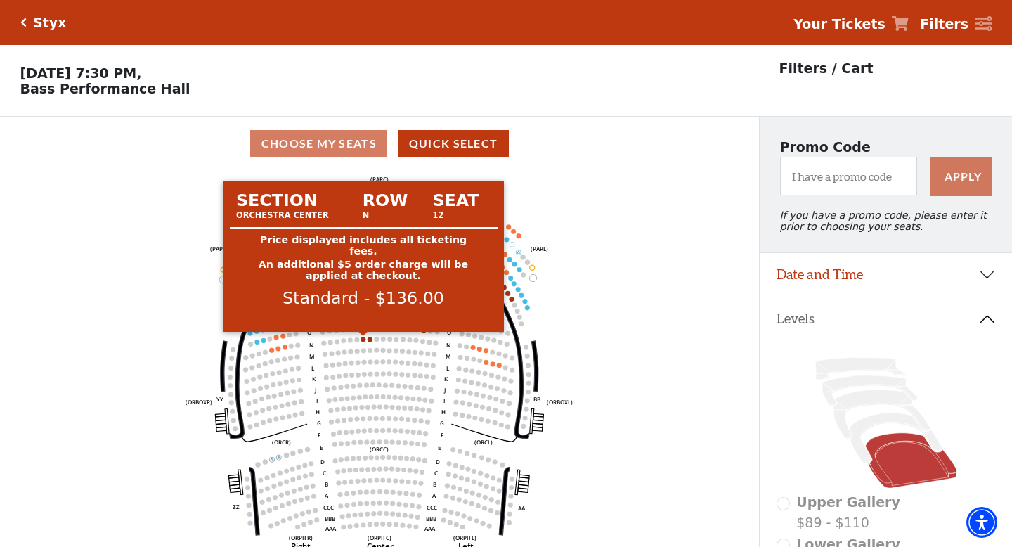
click at [363, 340] on circle at bounding box center [363, 339] width 5 height 5
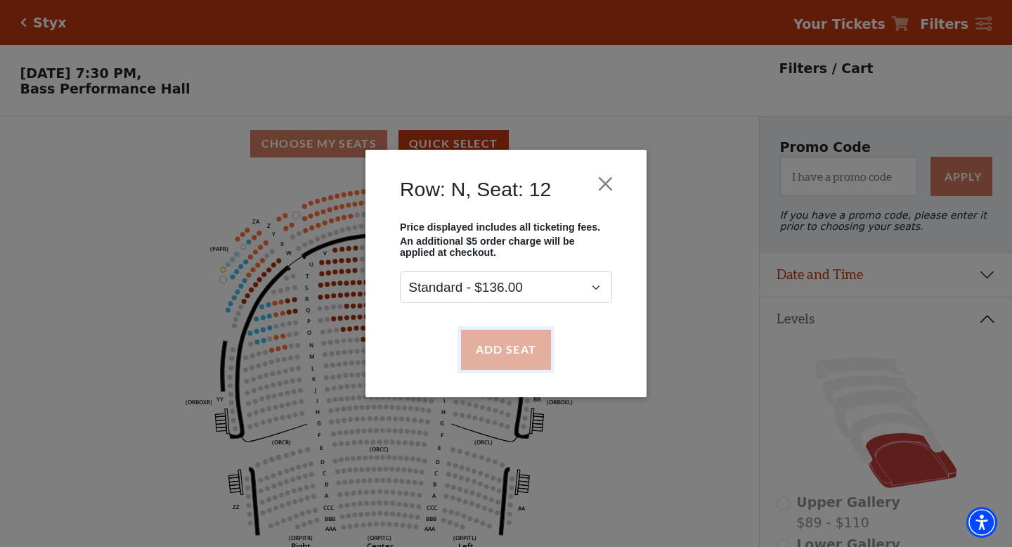
click at [484, 349] on button "Add Seat" at bounding box center [506, 349] width 90 height 39
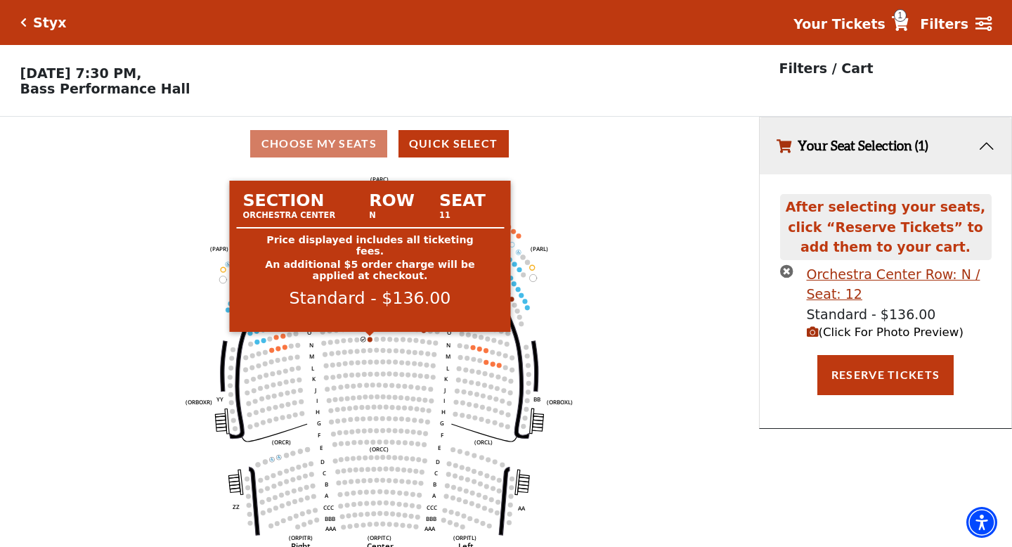
click at [370, 340] on circle at bounding box center [370, 339] width 5 height 5
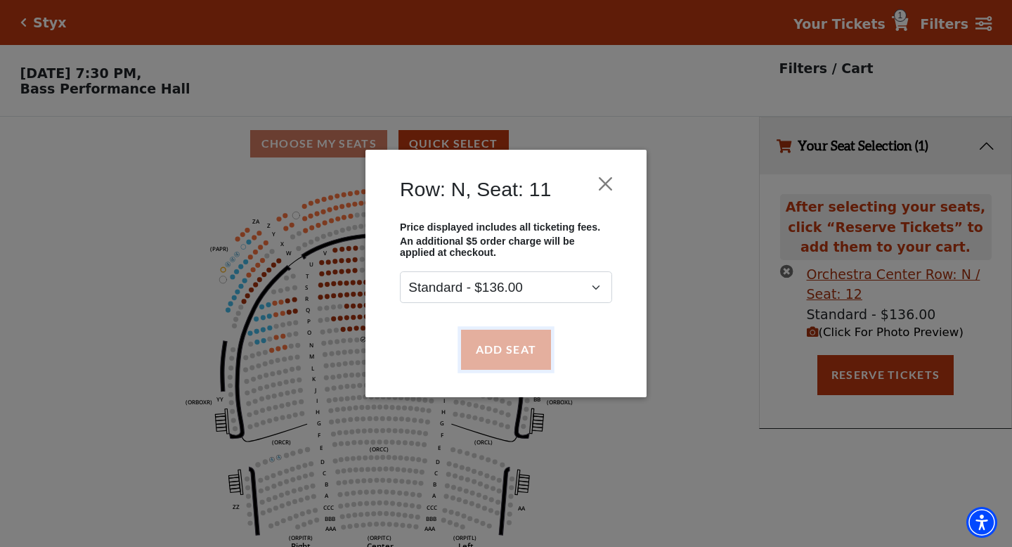
click at [513, 356] on button "Add Seat" at bounding box center [506, 349] width 90 height 39
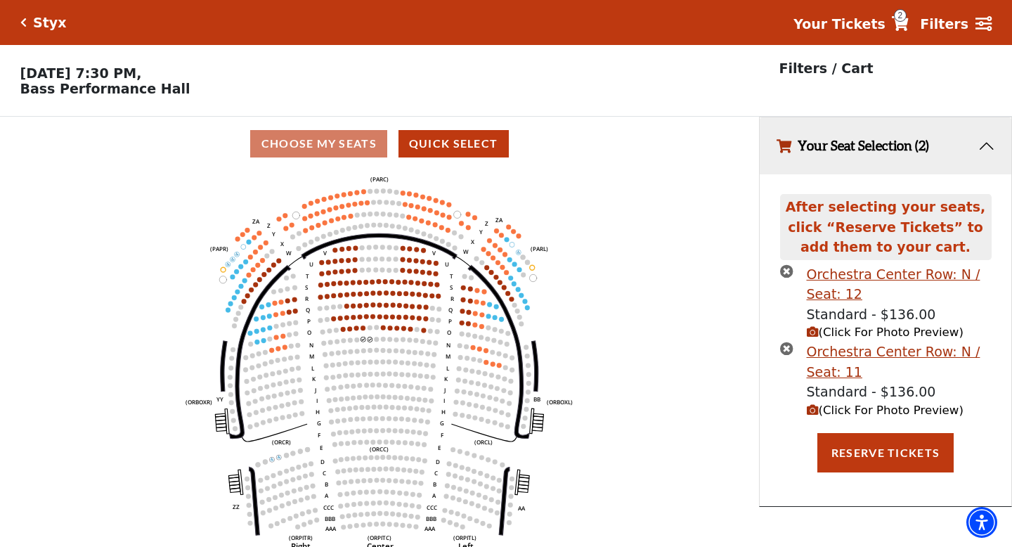
click at [873, 333] on span "(Click For Photo Preview)" at bounding box center [885, 332] width 157 height 13
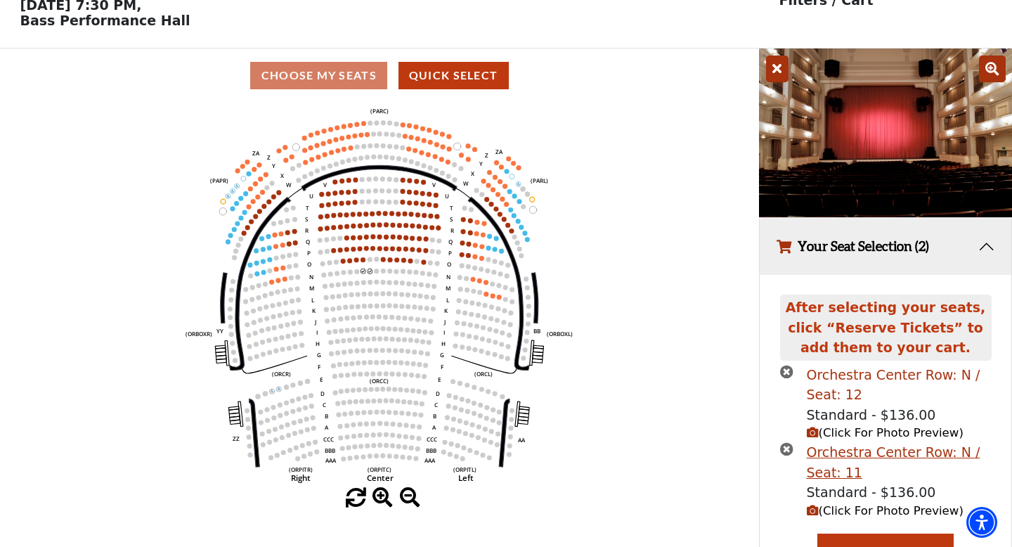
scroll to position [129, 0]
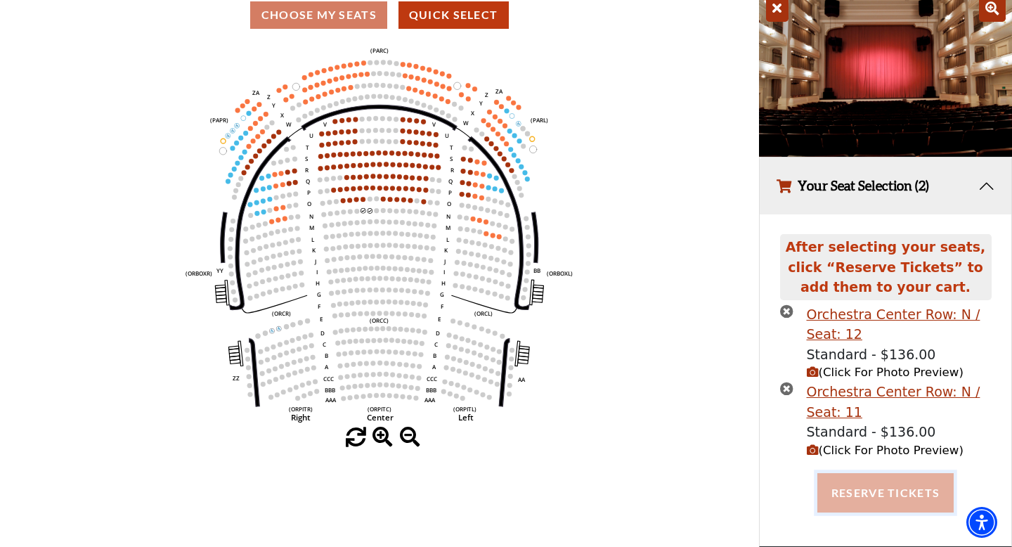
click at [852, 496] on button "Reserve Tickets" at bounding box center [886, 492] width 136 height 39
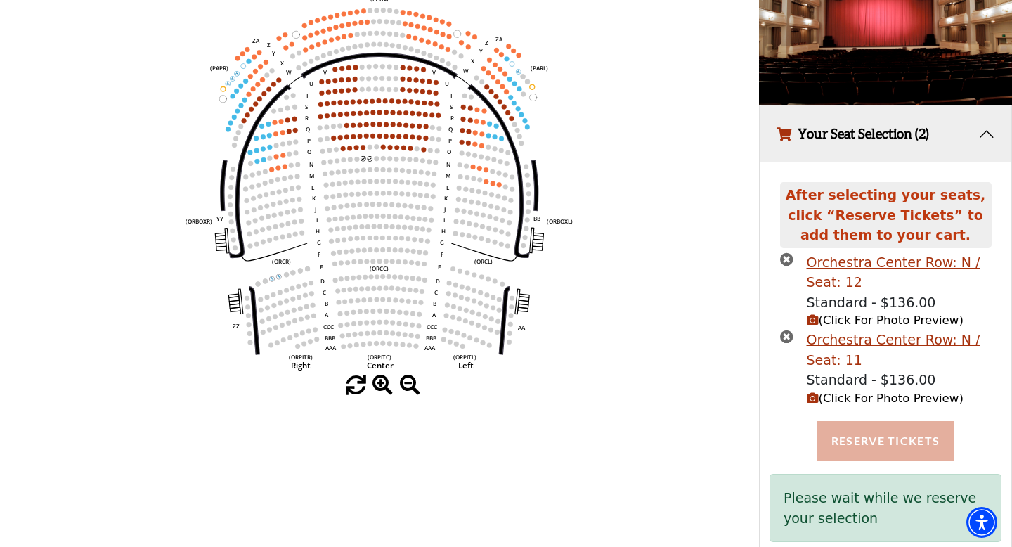
scroll to position [210, 0]
